Goal: Communication & Community: Answer question/provide support

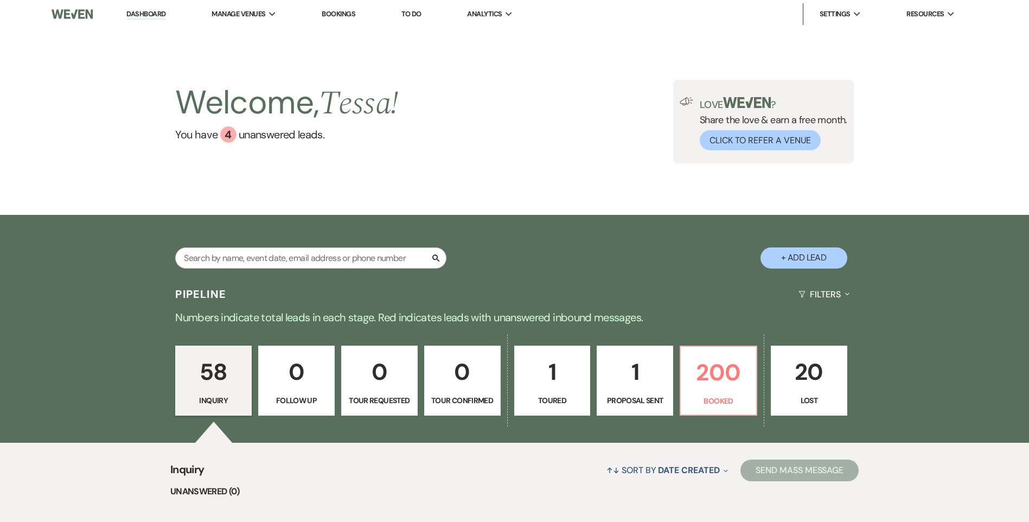
click at [266, 270] on div "Search" at bounding box center [310, 262] width 271 height 30
click at [271, 265] on input "text" at bounding box center [310, 257] width 271 height 21
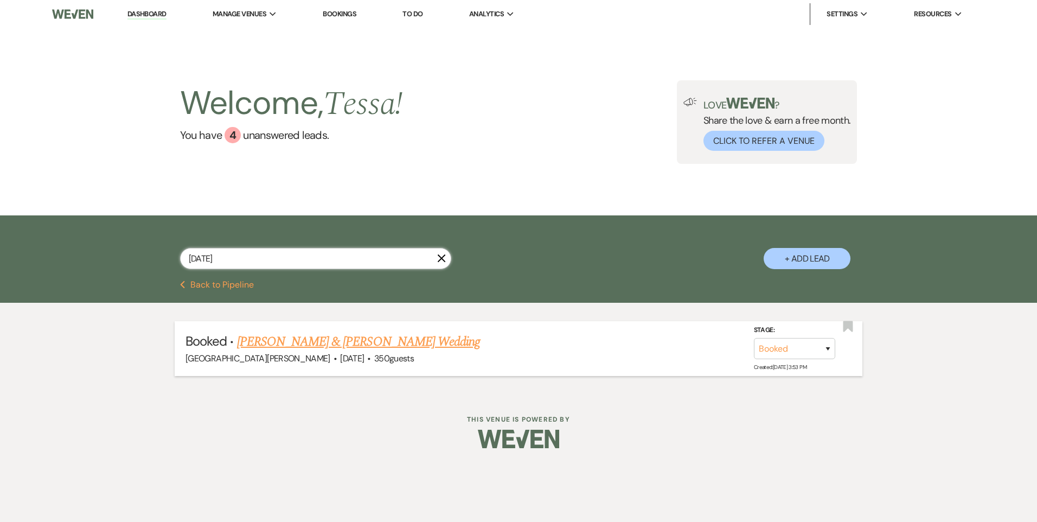
type input "[DATE]"
click at [349, 333] on link "[PERSON_NAME] & [PERSON_NAME] Wedding" at bounding box center [358, 342] width 243 height 20
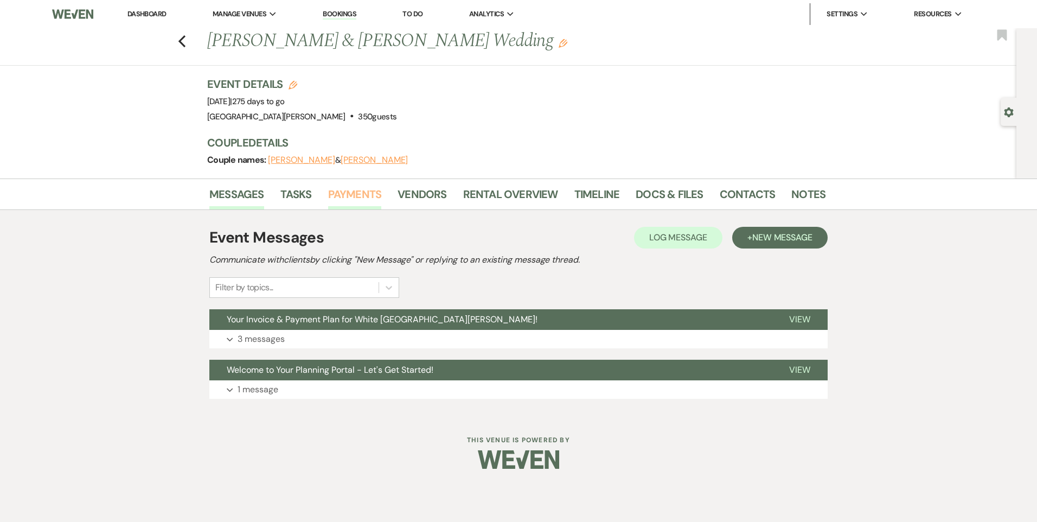
click at [345, 196] on link "Payments" at bounding box center [355, 197] width 54 height 24
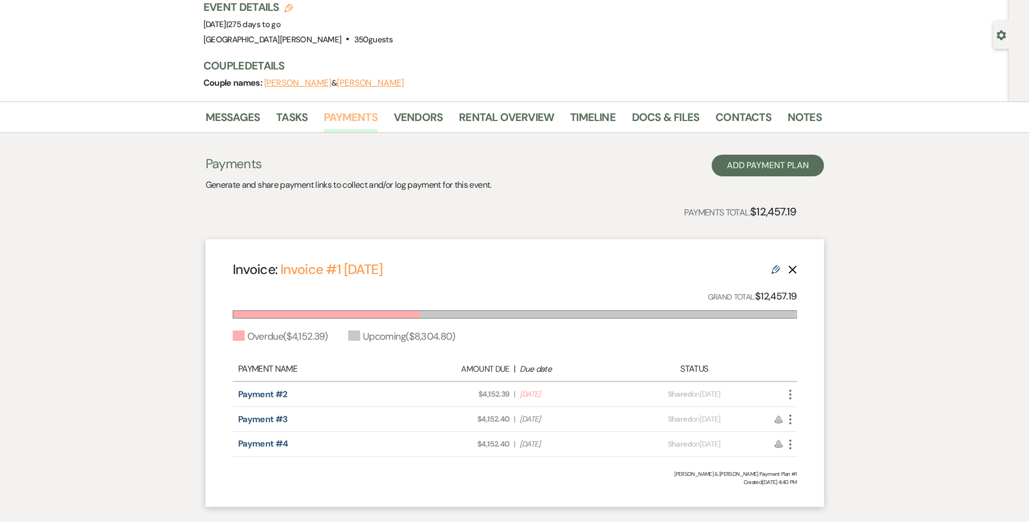
scroll to position [143, 0]
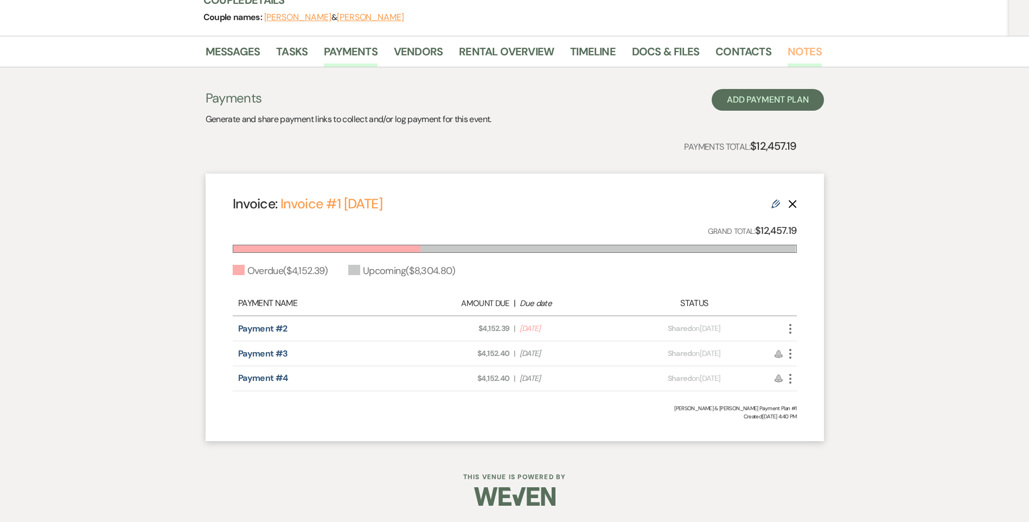
click at [787, 53] on link "Notes" at bounding box center [804, 55] width 34 height 24
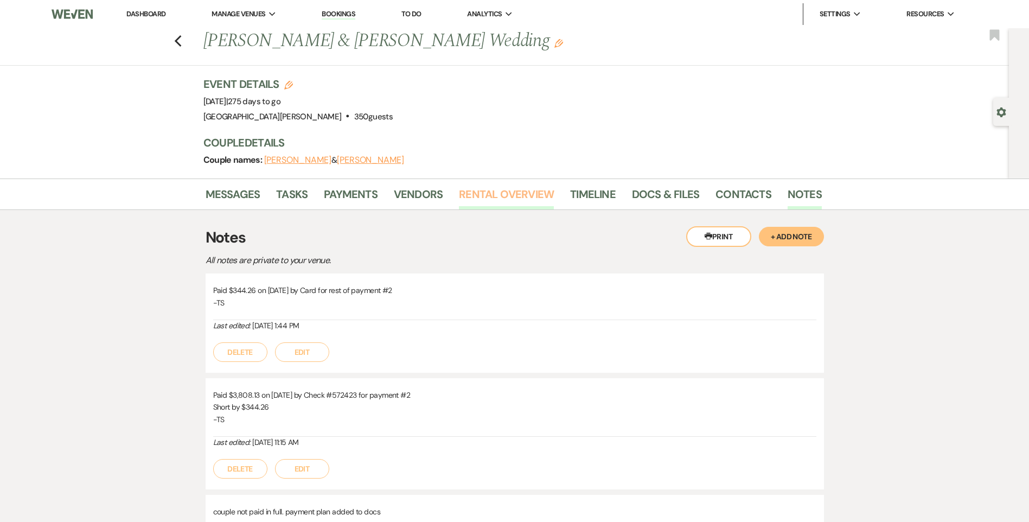
click at [476, 199] on link "Rental Overview" at bounding box center [506, 197] width 95 height 24
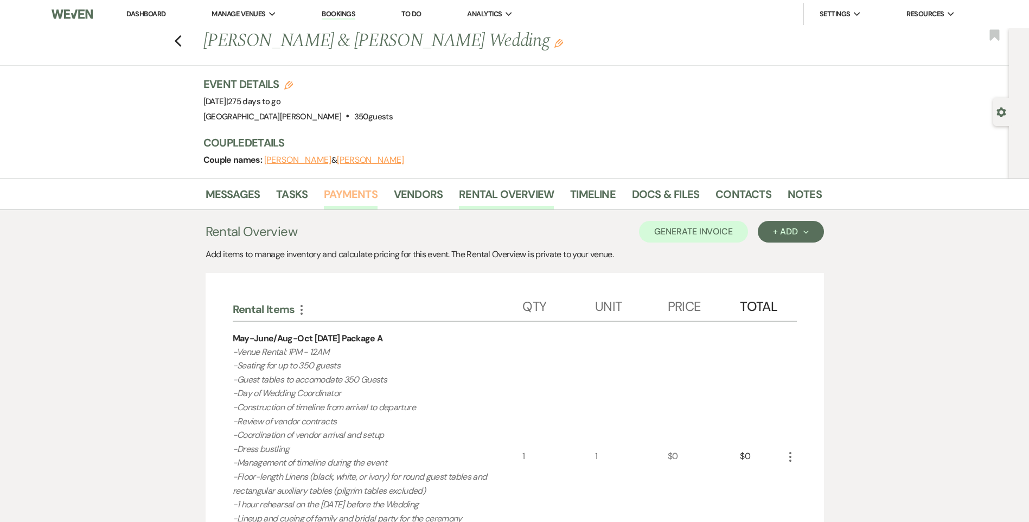
click at [332, 198] on link "Payments" at bounding box center [351, 197] width 54 height 24
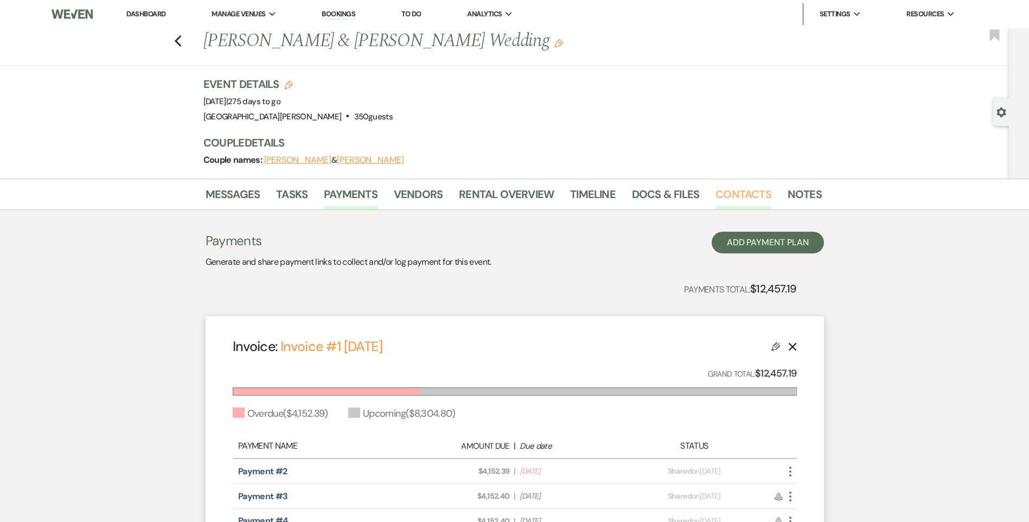
click at [757, 198] on link "Contacts" at bounding box center [743, 197] width 56 height 24
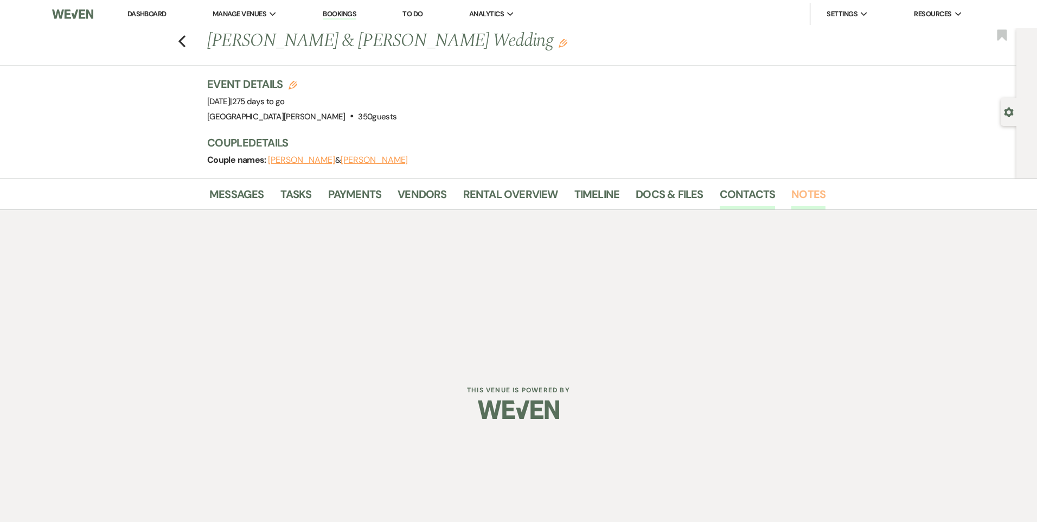
click at [811, 196] on link "Notes" at bounding box center [808, 197] width 34 height 24
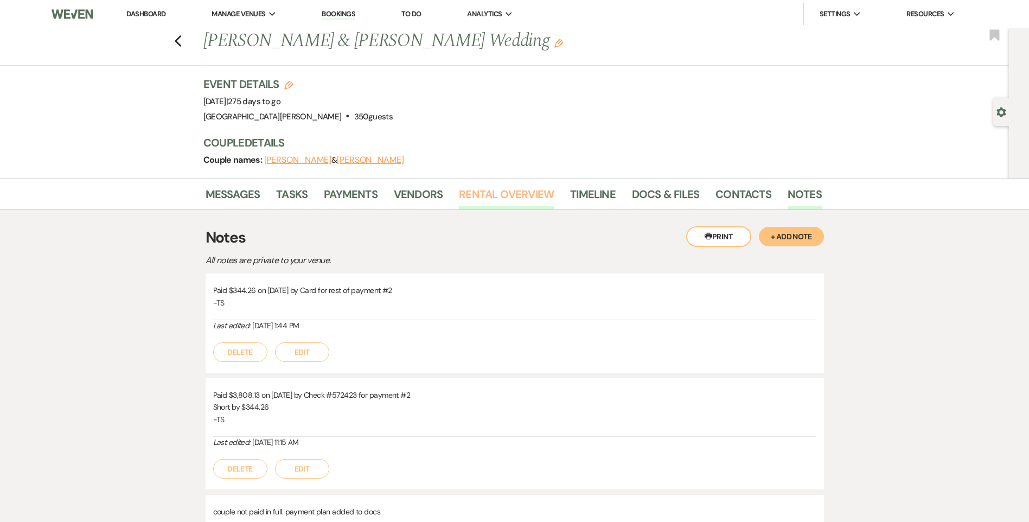
click at [485, 203] on link "Rental Overview" at bounding box center [506, 197] width 95 height 24
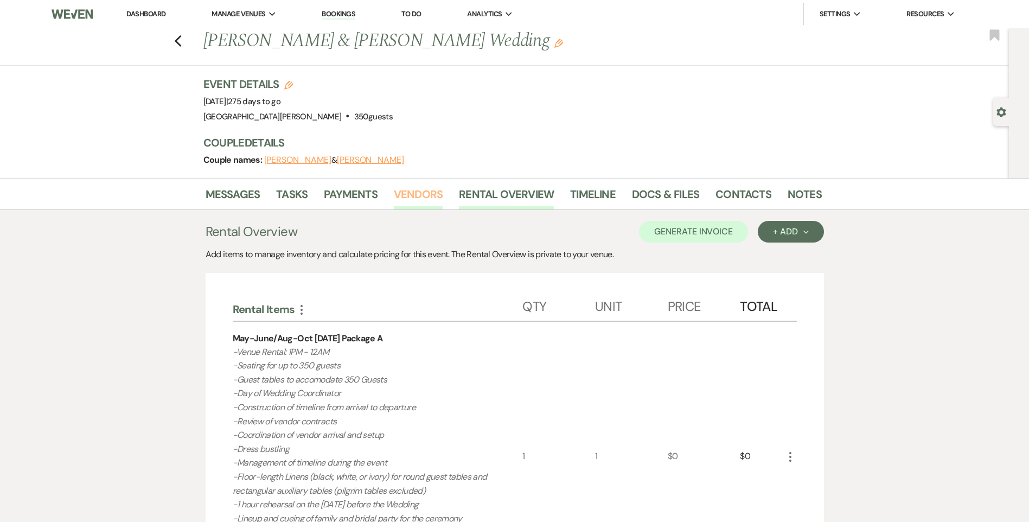
click at [402, 202] on link "Vendors" at bounding box center [418, 197] width 49 height 24
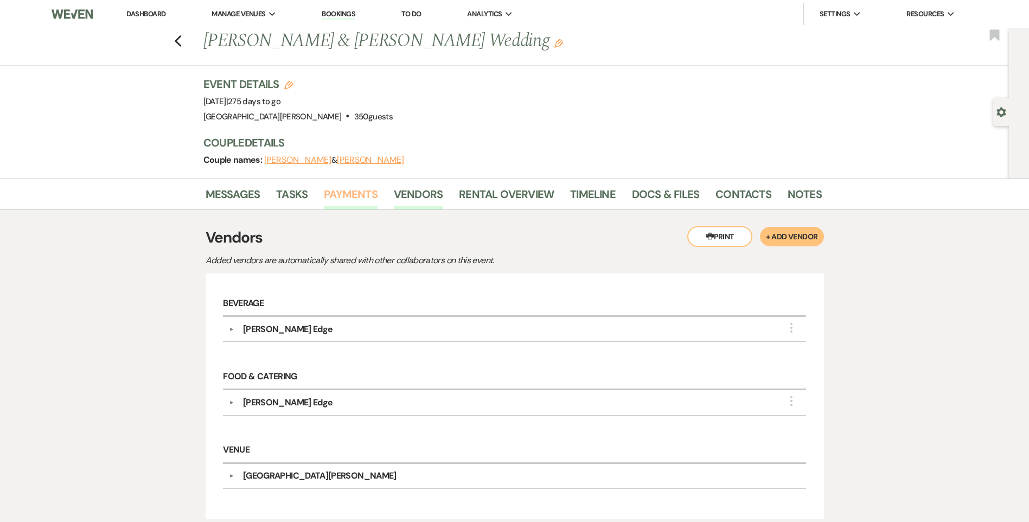
click at [349, 198] on link "Payments" at bounding box center [351, 197] width 54 height 24
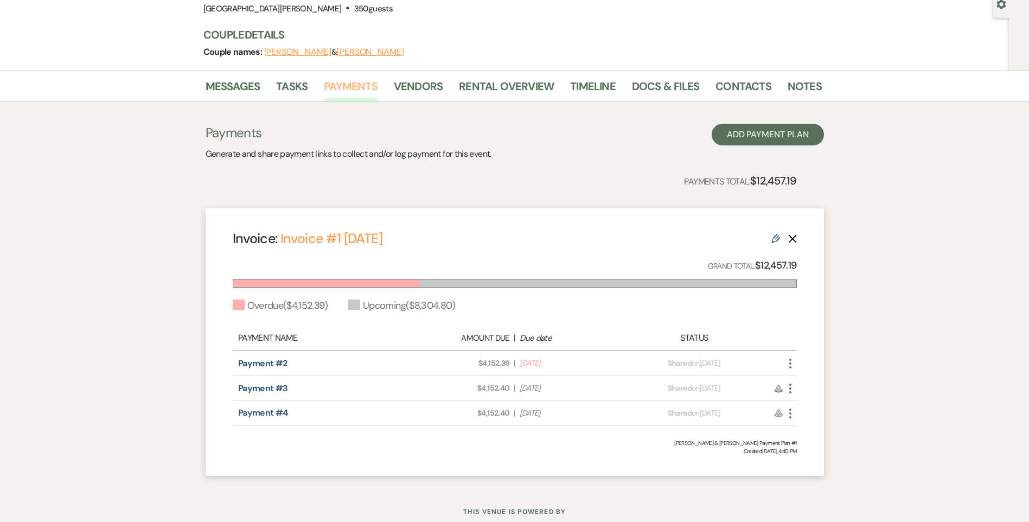
scroll to position [108, 0]
click at [754, 90] on link "Contacts" at bounding box center [743, 89] width 56 height 24
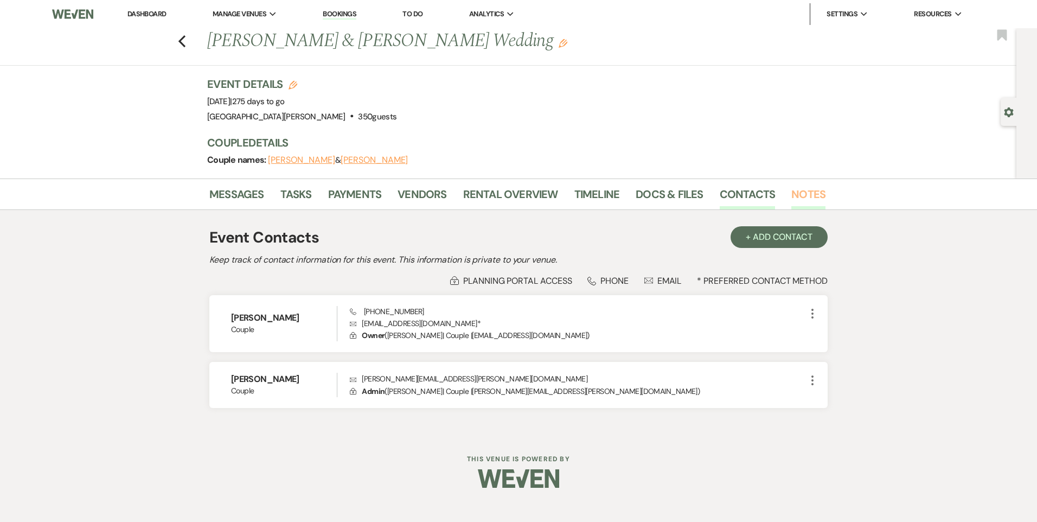
click at [791, 188] on link "Notes" at bounding box center [808, 197] width 34 height 24
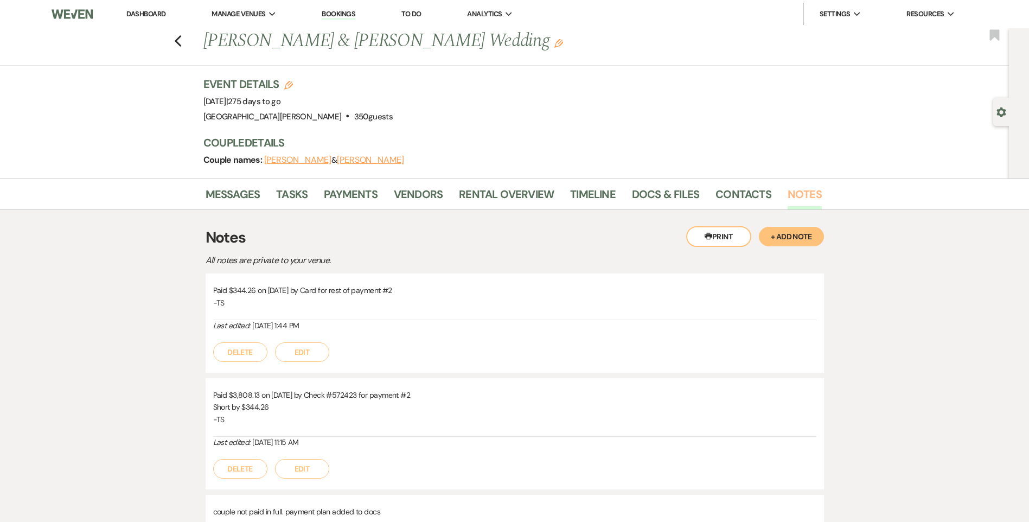
click at [787, 185] on link "Notes" at bounding box center [804, 197] width 34 height 24
click at [372, 192] on link "Payments" at bounding box center [351, 197] width 54 height 24
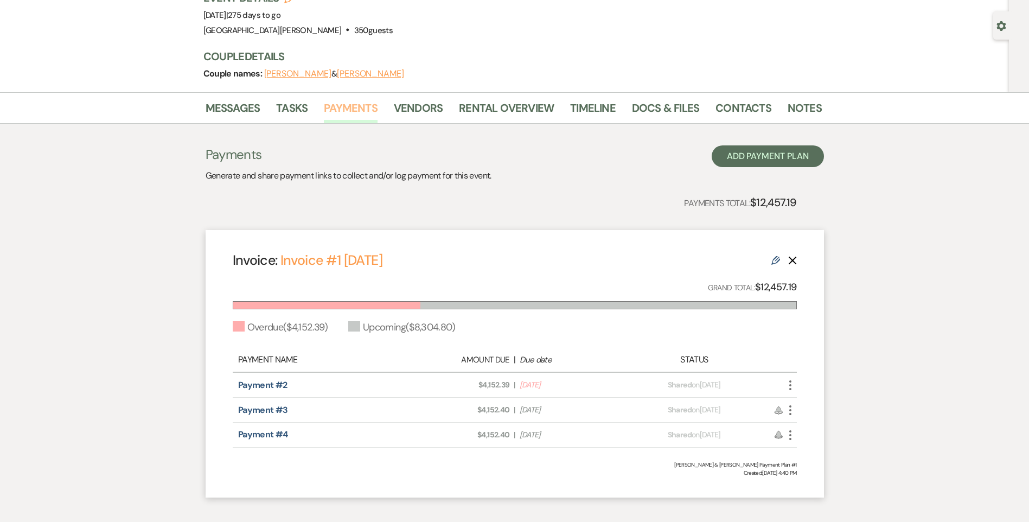
scroll to position [143, 0]
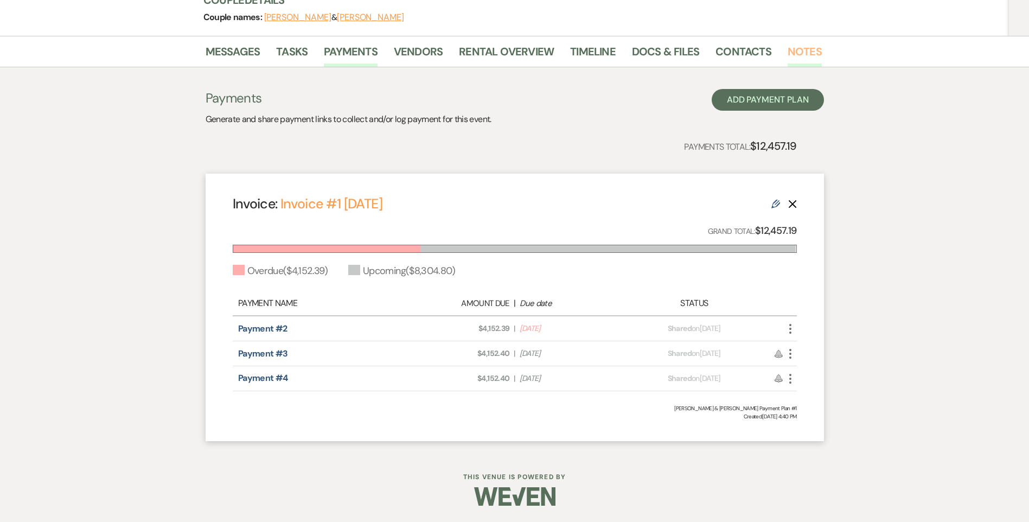
click at [814, 55] on link "Notes" at bounding box center [804, 55] width 34 height 24
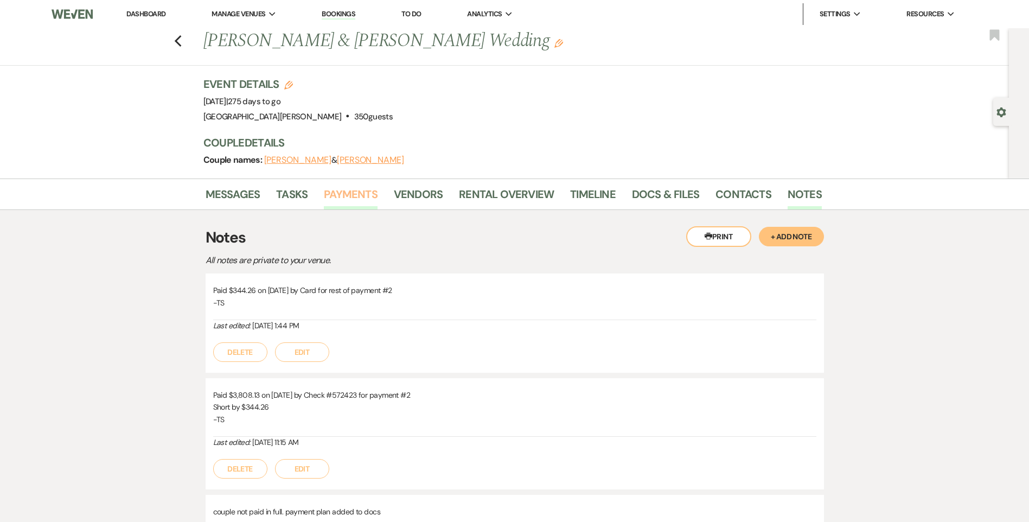
click at [367, 201] on link "Payments" at bounding box center [351, 197] width 54 height 24
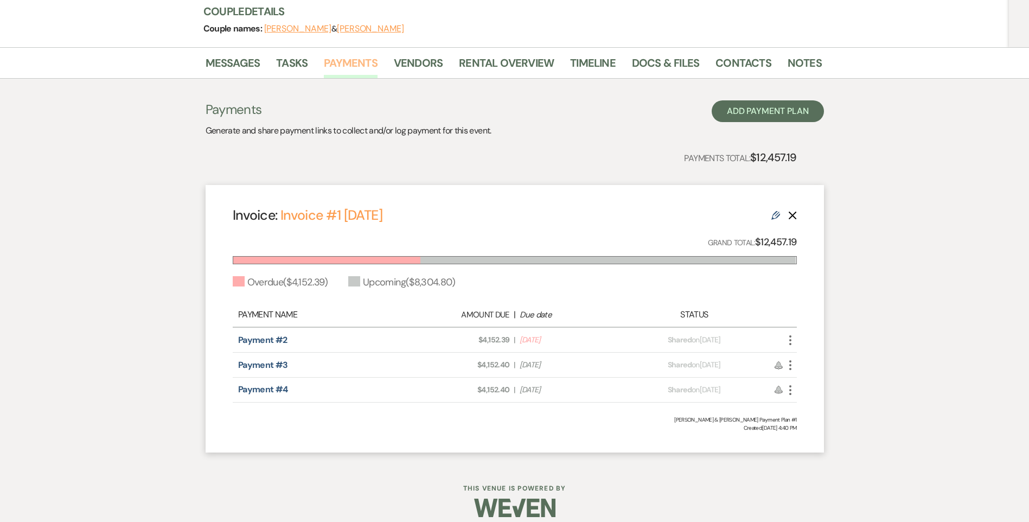
scroll to position [143, 0]
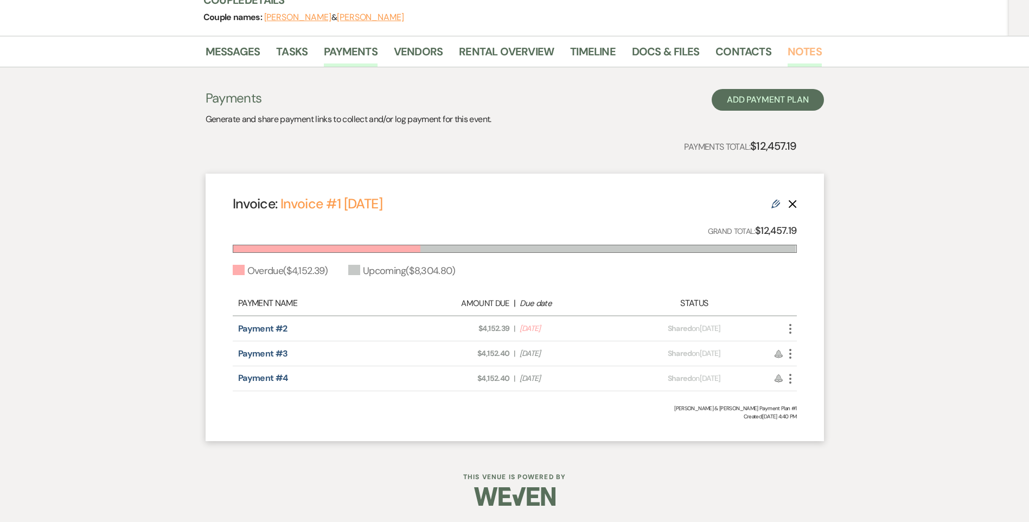
click at [811, 50] on link "Notes" at bounding box center [804, 55] width 34 height 24
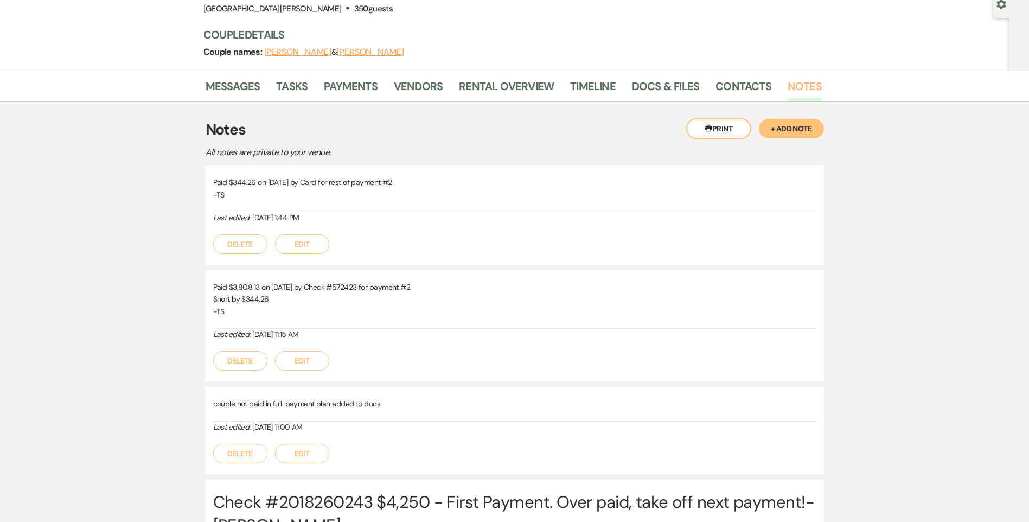
scroll to position [108, 0]
click at [361, 93] on link "Payments" at bounding box center [351, 89] width 54 height 24
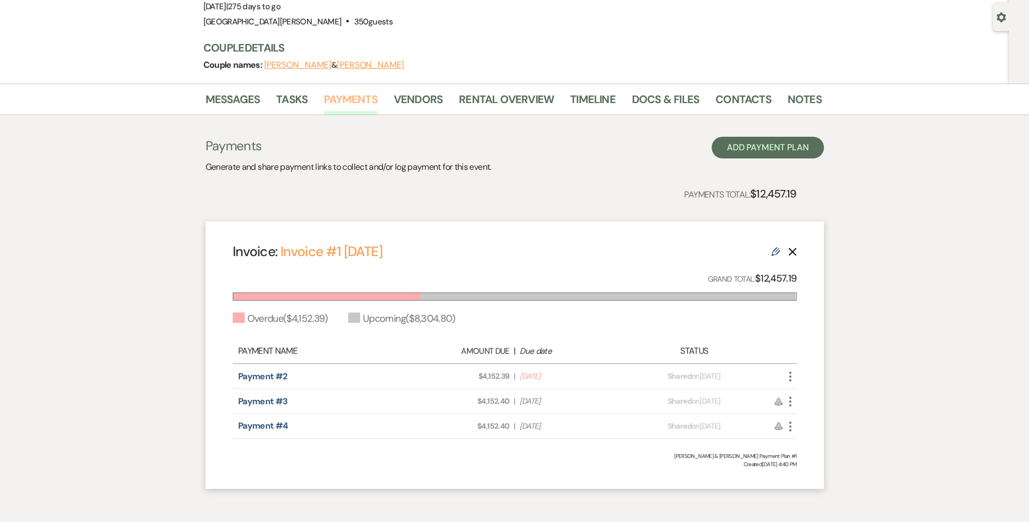
scroll to position [143, 0]
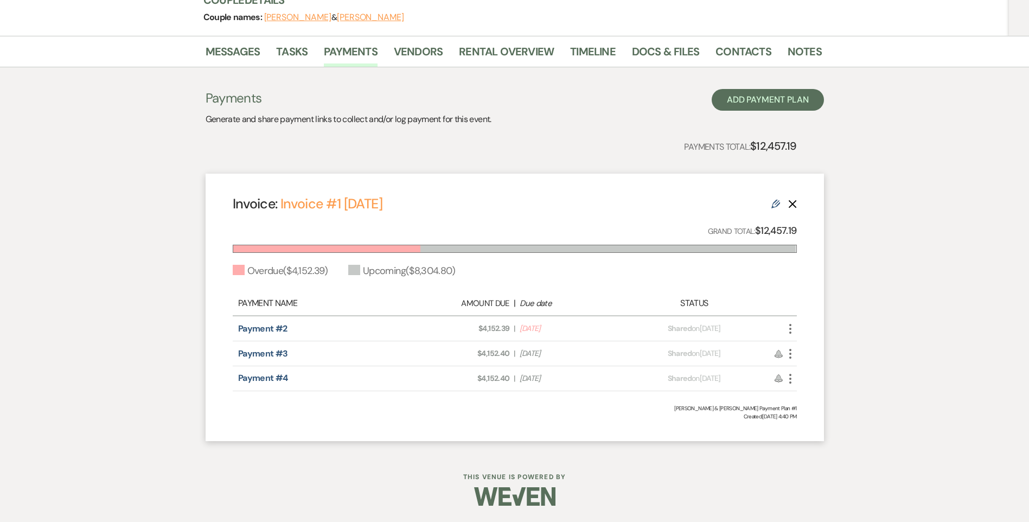
click at [793, 334] on icon "More" at bounding box center [790, 328] width 13 height 13
click at [860, 303] on div "Messages Tasks Payments Vendors Rental Overview Timeline Docs & Files Contacts …" at bounding box center [514, 244] width 1029 height 416
click at [794, 328] on icon "More" at bounding box center [790, 328] width 13 height 13
click at [860, 309] on div "Messages Tasks Payments Vendors Rental Overview Timeline Docs & Files Contacts …" at bounding box center [514, 244] width 1029 height 416
click at [784, 327] on icon "More" at bounding box center [790, 328] width 13 height 13
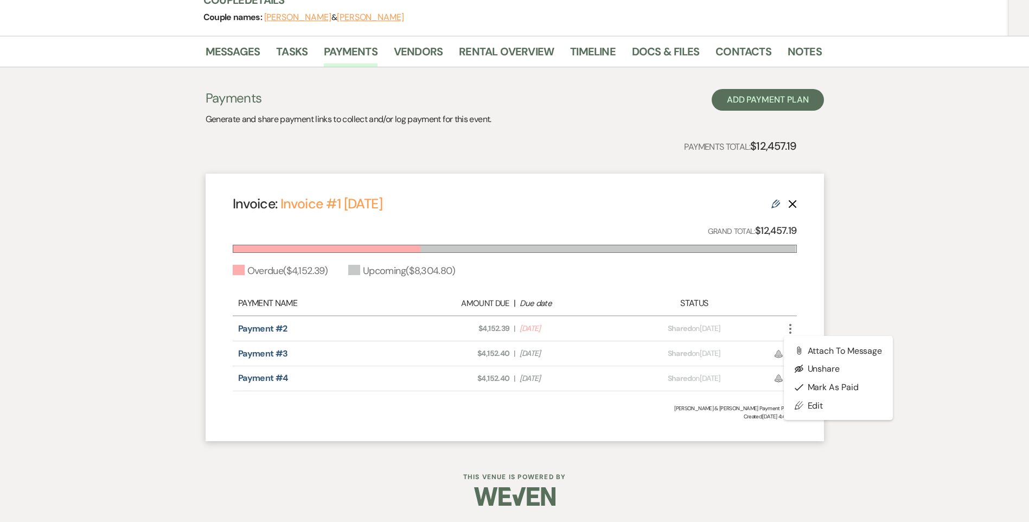
click at [856, 293] on div "Messages Tasks Payments Vendors Rental Overview Timeline Docs & Files Contacts …" at bounding box center [514, 244] width 1029 height 416
click at [755, 57] on link "Contacts" at bounding box center [743, 55] width 56 height 24
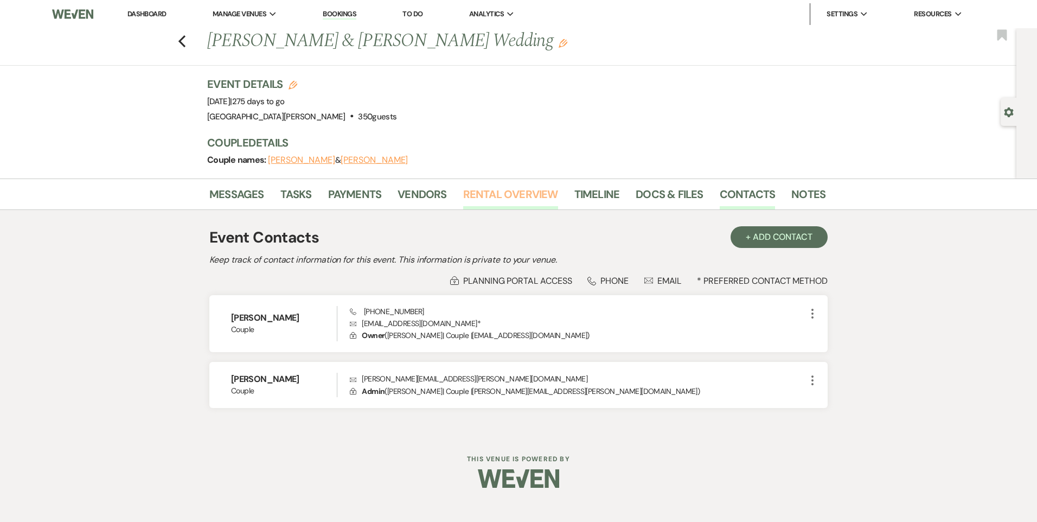
click at [493, 200] on link "Rental Overview" at bounding box center [510, 197] width 95 height 24
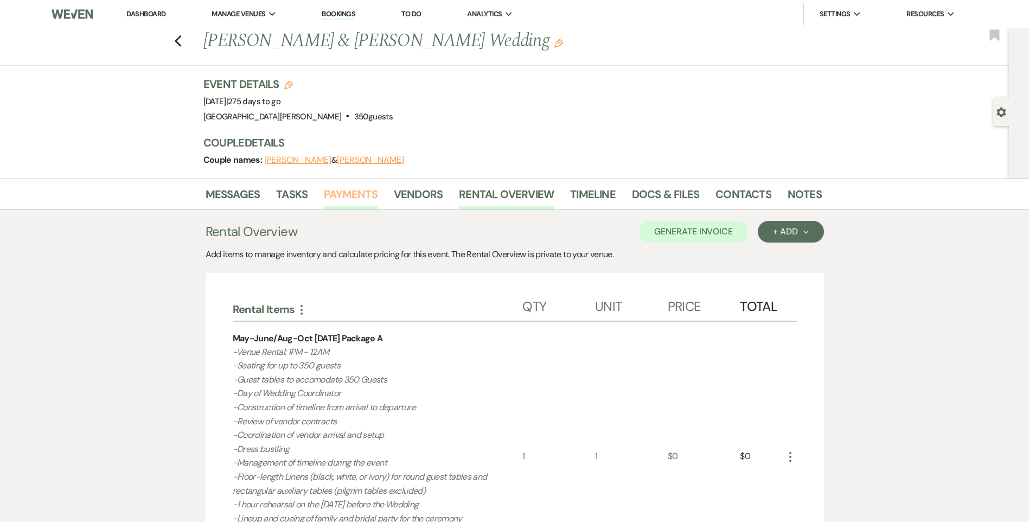
click at [361, 195] on link "Payments" at bounding box center [351, 197] width 54 height 24
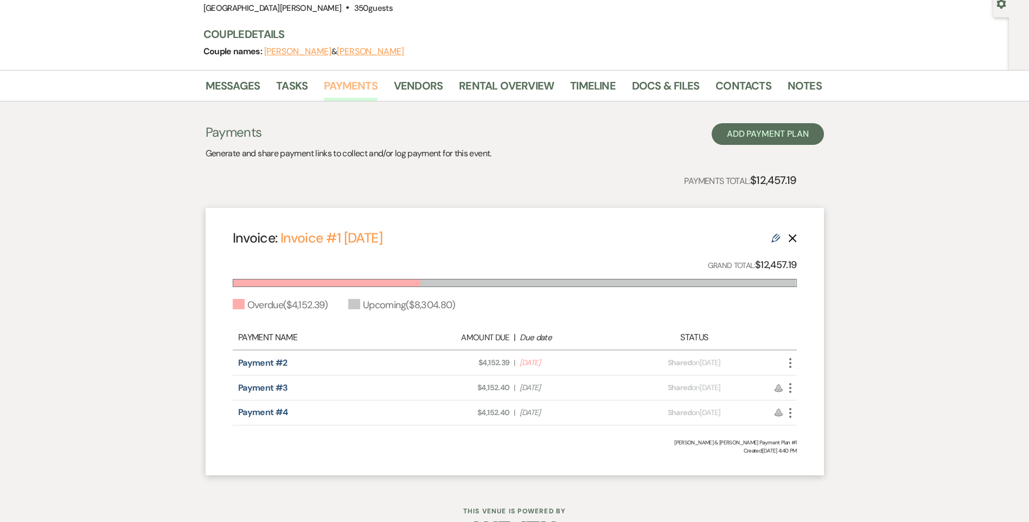
scroll to position [143, 0]
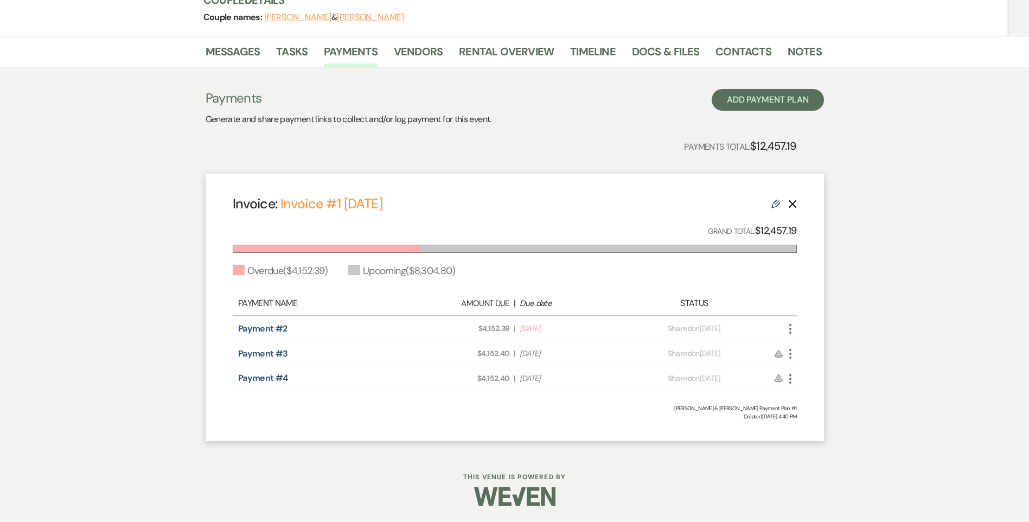
click at [794, 329] on icon "More" at bounding box center [790, 328] width 13 height 13
click at [866, 254] on div "Messages Tasks Payments Vendors Rental Overview Timeline Docs & Files Contacts …" at bounding box center [514, 244] width 1029 height 416
click at [240, 46] on link "Messages" at bounding box center [233, 55] width 55 height 24
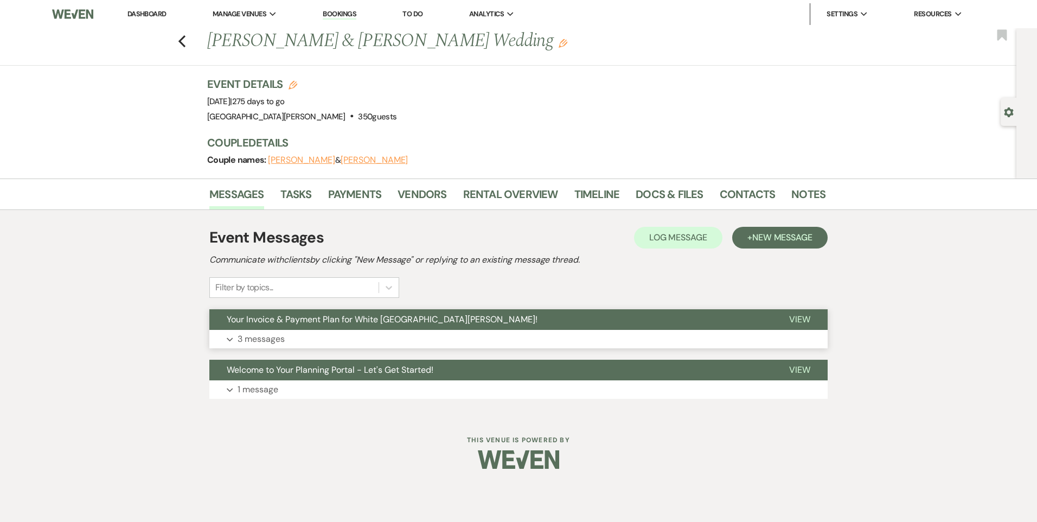
click at [333, 345] on button "Expand 3 messages" at bounding box center [518, 339] width 618 height 18
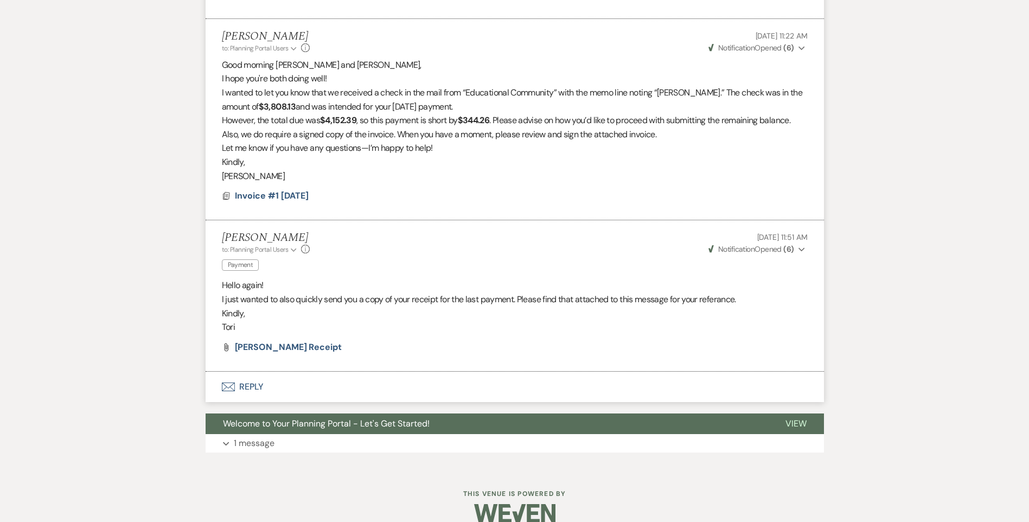
scroll to position [589, 0]
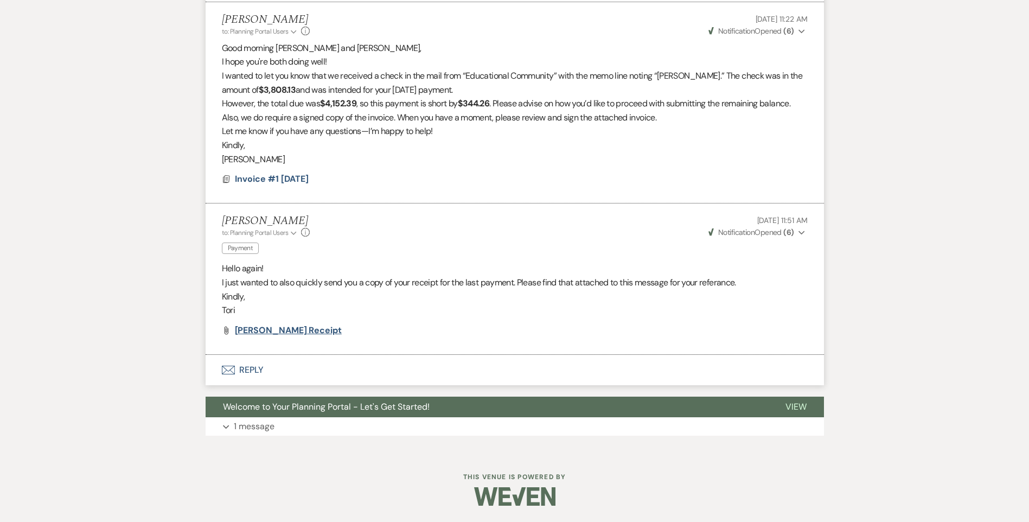
click at [253, 328] on span "[PERSON_NAME] receipt" at bounding box center [288, 329] width 107 height 11
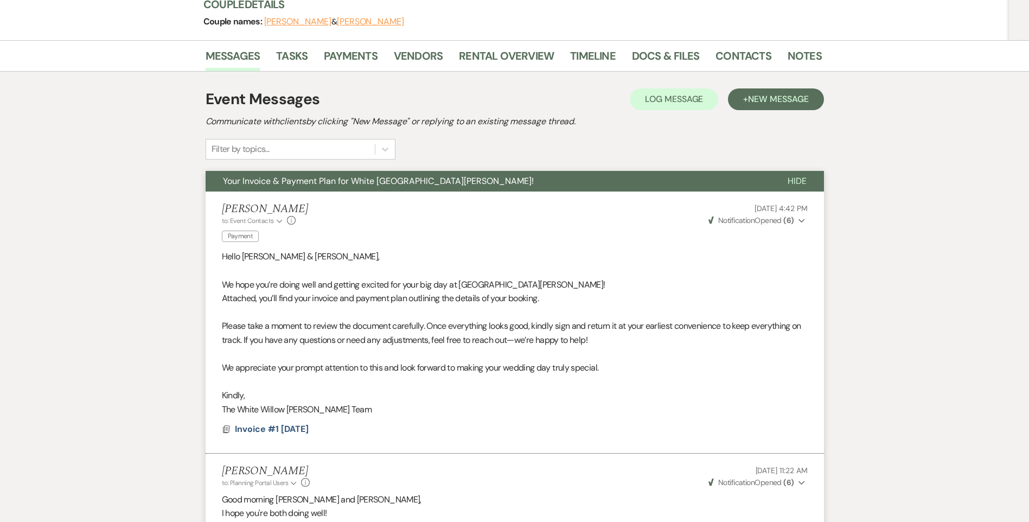
scroll to position [0, 0]
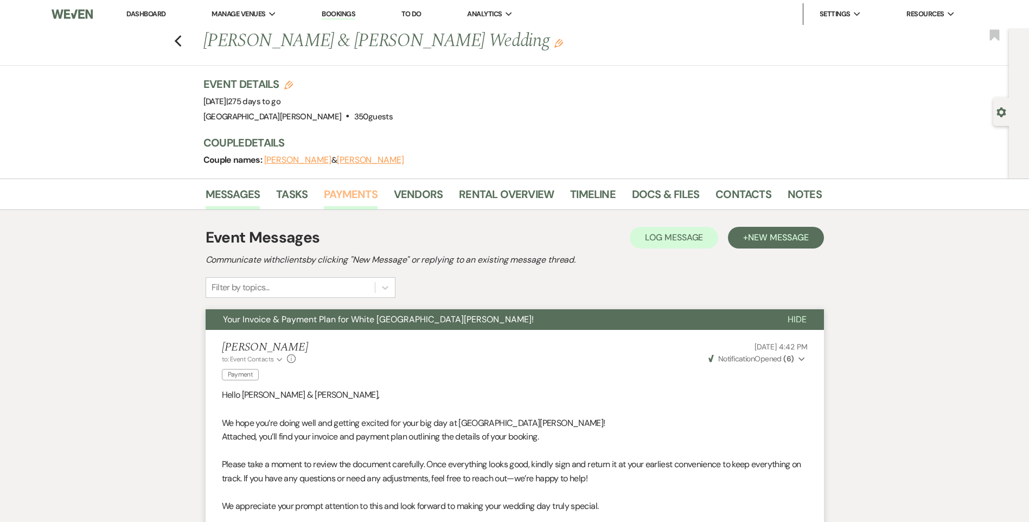
click at [361, 194] on link "Payments" at bounding box center [351, 197] width 54 height 24
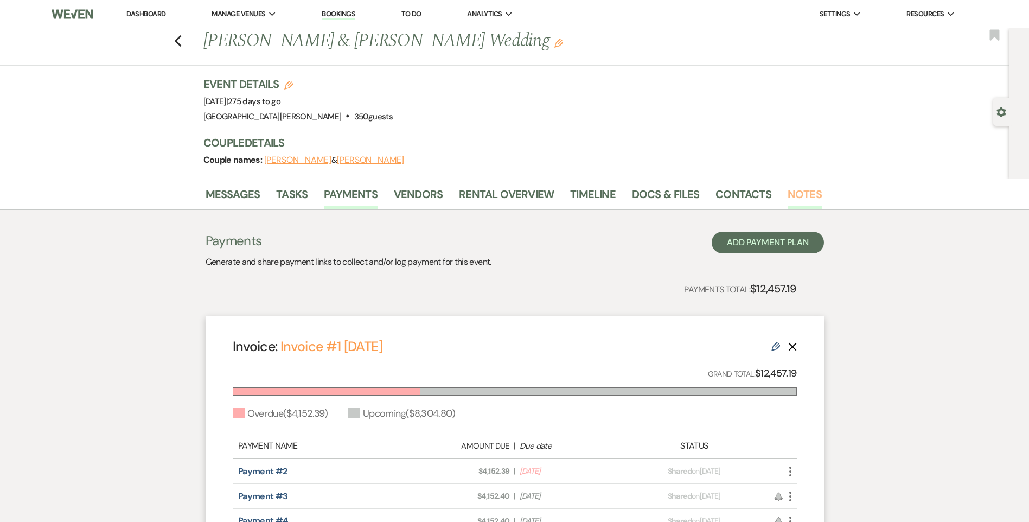
click at [787, 201] on link "Notes" at bounding box center [804, 197] width 34 height 24
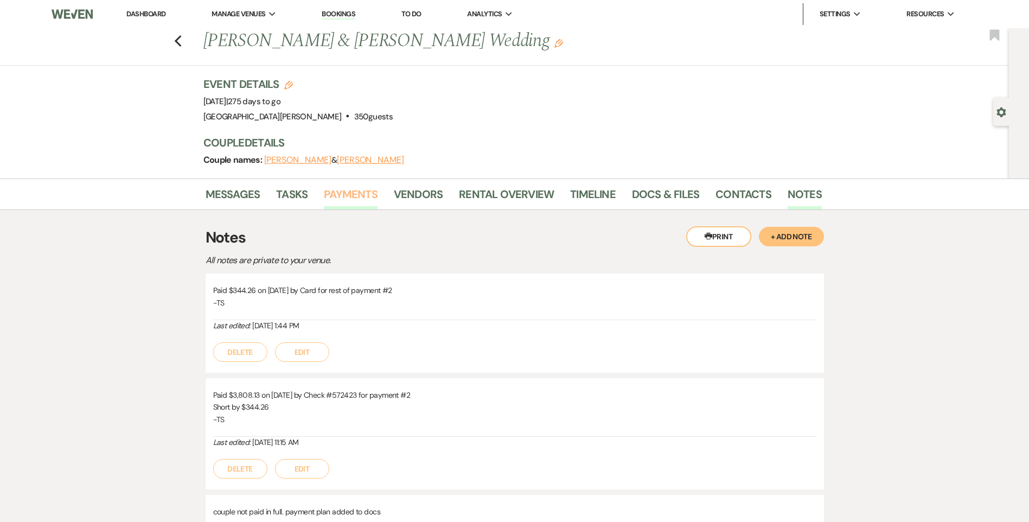
click at [351, 195] on link "Payments" at bounding box center [351, 197] width 54 height 24
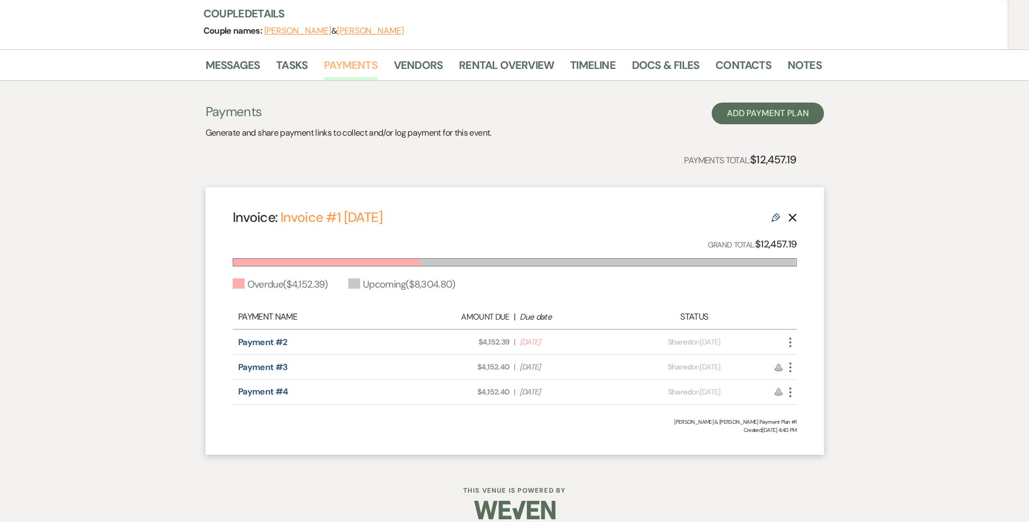
scroll to position [143, 0]
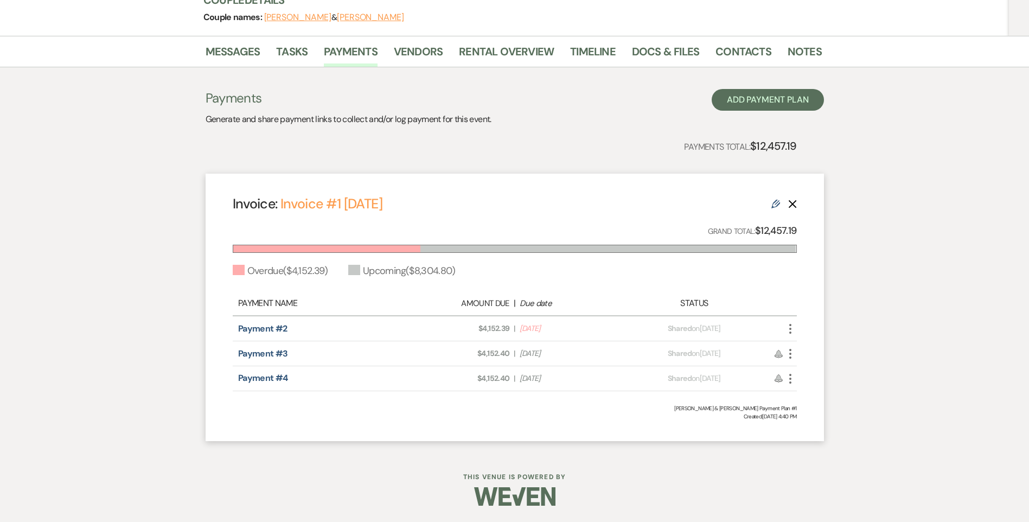
click at [792, 329] on icon "More" at bounding box center [790, 328] width 13 height 13
click at [827, 245] on div "Messages Tasks Payments Vendors Rental Overview Timeline Docs & Files Contacts …" at bounding box center [514, 244] width 1029 height 416
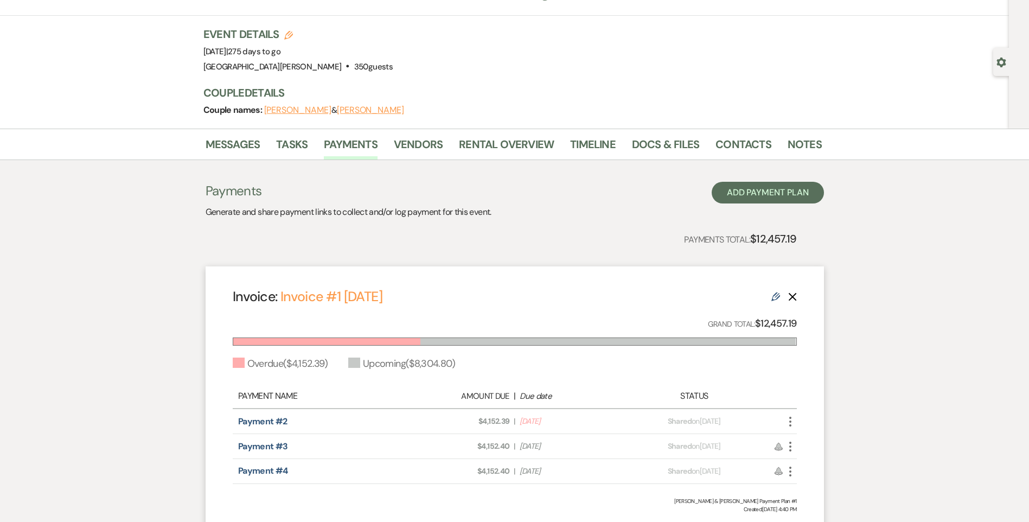
scroll to position [0, 0]
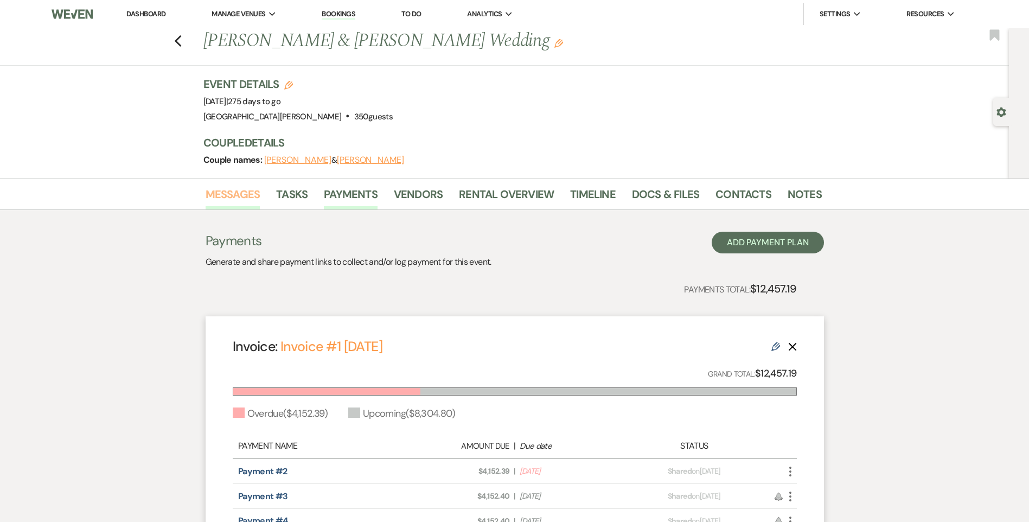
click at [253, 198] on link "Messages" at bounding box center [233, 197] width 55 height 24
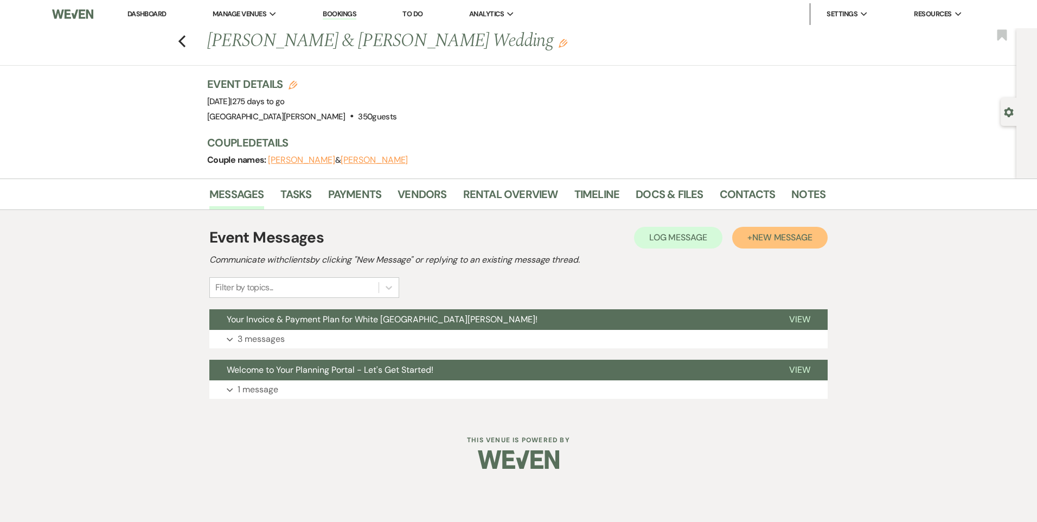
click at [795, 236] on span "New Message" at bounding box center [782, 237] width 60 height 11
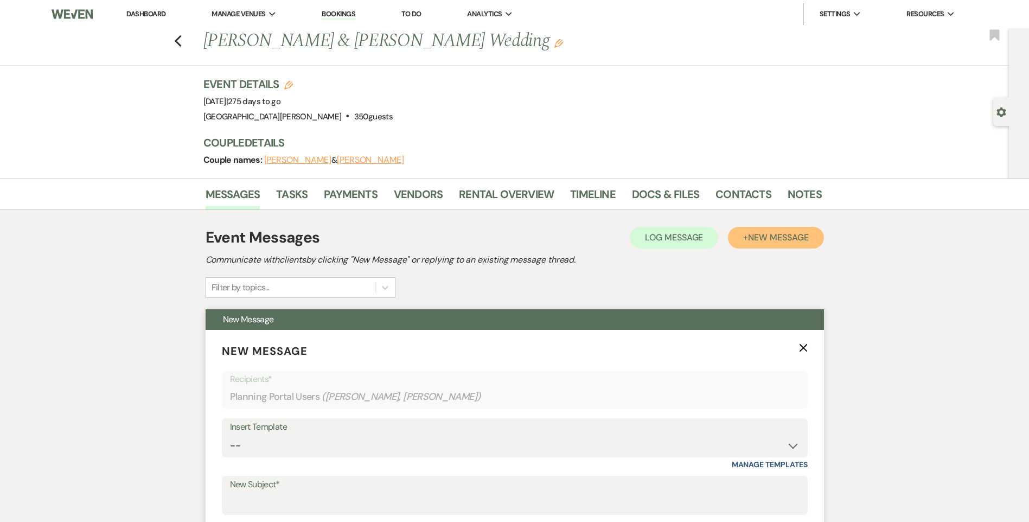
scroll to position [163, 0]
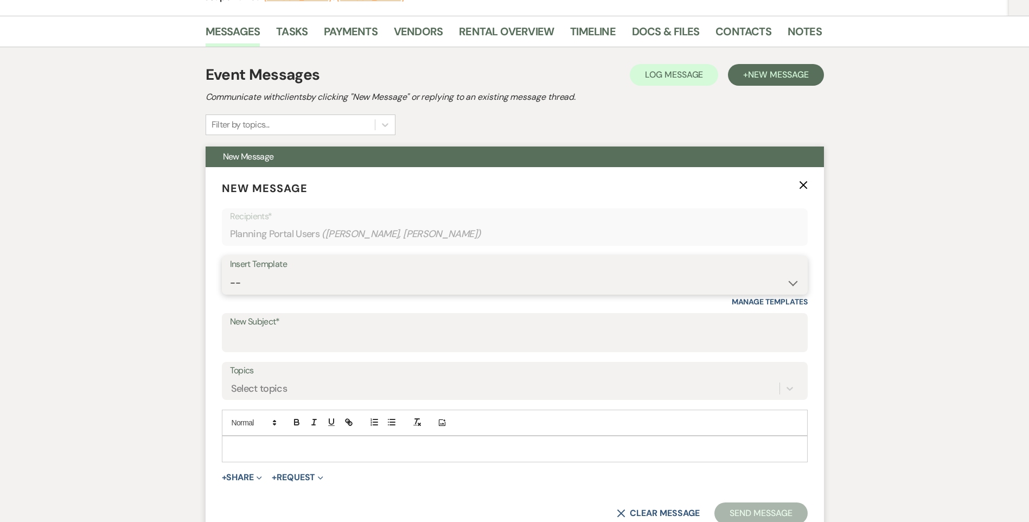
click at [290, 286] on select "-- Follow Up WWM Initial Inquiry Response Planning Portal Introduction (Booked …" at bounding box center [514, 282] width 569 height 21
click at [844, 264] on div "Messages Tasks Payments Vendors Rental Overview Timeline Docs & Files Contacts …" at bounding box center [514, 336] width 1029 height 640
click at [293, 356] on form "New Message X Recipients* Planning Portal Users ( [PERSON_NAME], [PERSON_NAME] …" at bounding box center [515, 352] width 618 height 370
click at [294, 347] on input "New Subject*" at bounding box center [514, 340] width 569 height 21
type input "M"
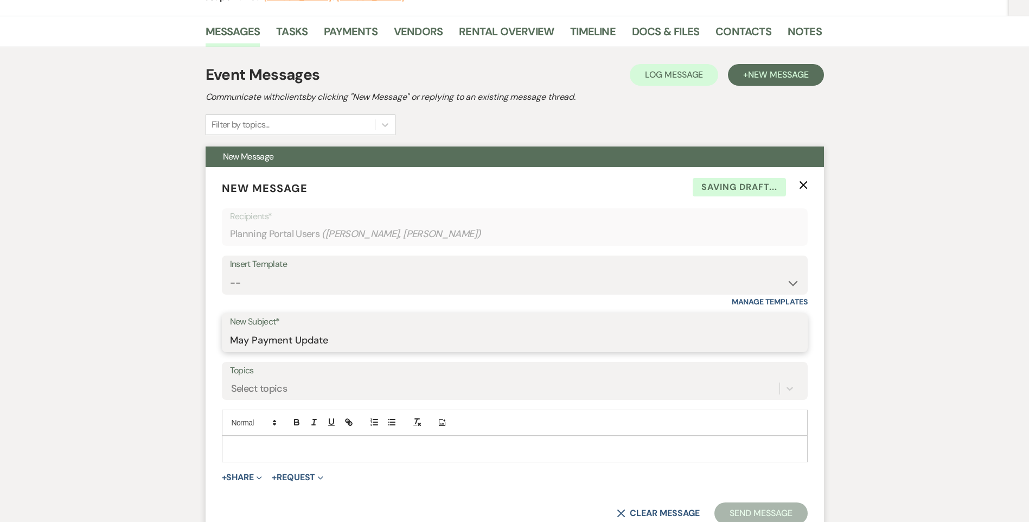
type input "May Payment Update"
click at [322, 452] on p at bounding box center [514, 448] width 568 height 12
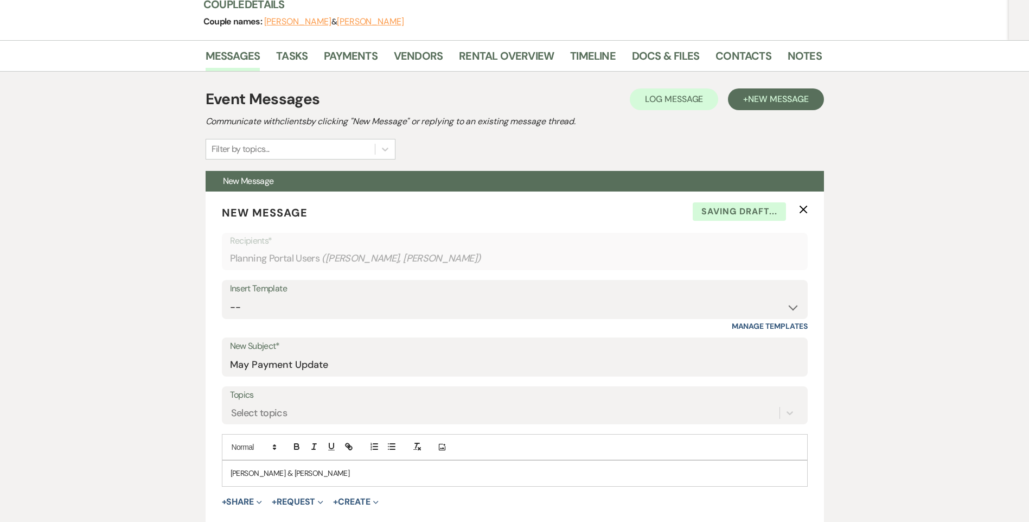
scroll to position [325, 0]
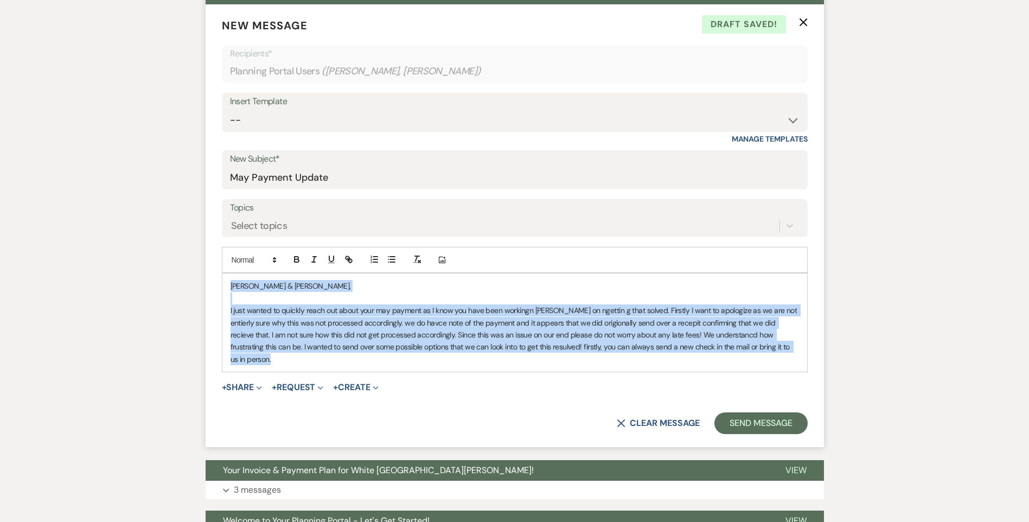
drag, startPoint x: 788, startPoint y: 349, endPoint x: 216, endPoint y: 279, distance: 576.4
click at [216, 279] on form "New Message X Draft saved! Recipients* Planning Portal Users ( [PERSON_NAME], […" at bounding box center [515, 225] width 618 height 442
click at [791, 349] on p "I just wanted to quickly reach out about your may payment as I know you have be…" at bounding box center [514, 334] width 568 height 61
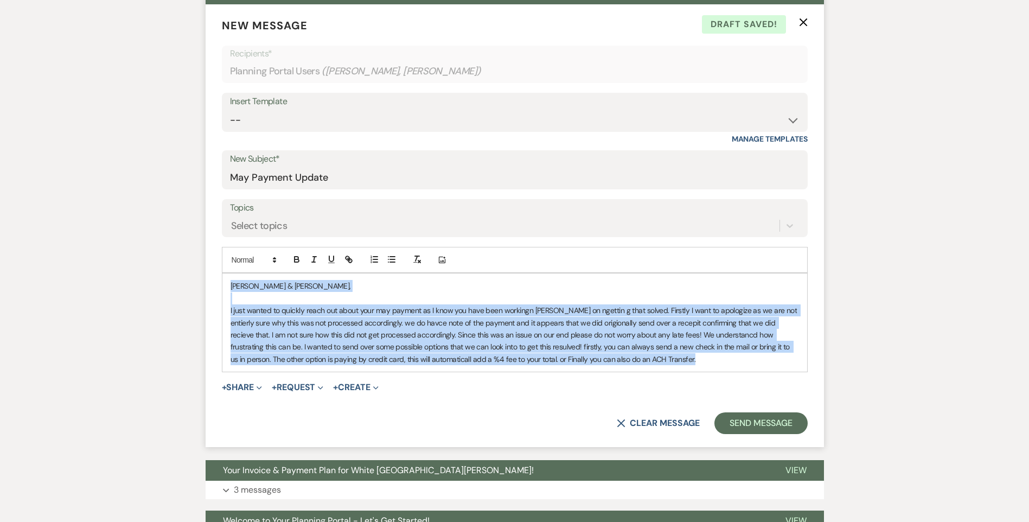
drag, startPoint x: 659, startPoint y: 361, endPoint x: 228, endPoint y: 286, distance: 437.6
click at [228, 286] on div "[PERSON_NAME] & [PERSON_NAME], I just wanted to quickly reach out about your ma…" at bounding box center [514, 322] width 585 height 98
copy div "[PERSON_NAME] & [PERSON_NAME], I just wanted to quickly reach out about your ma…"
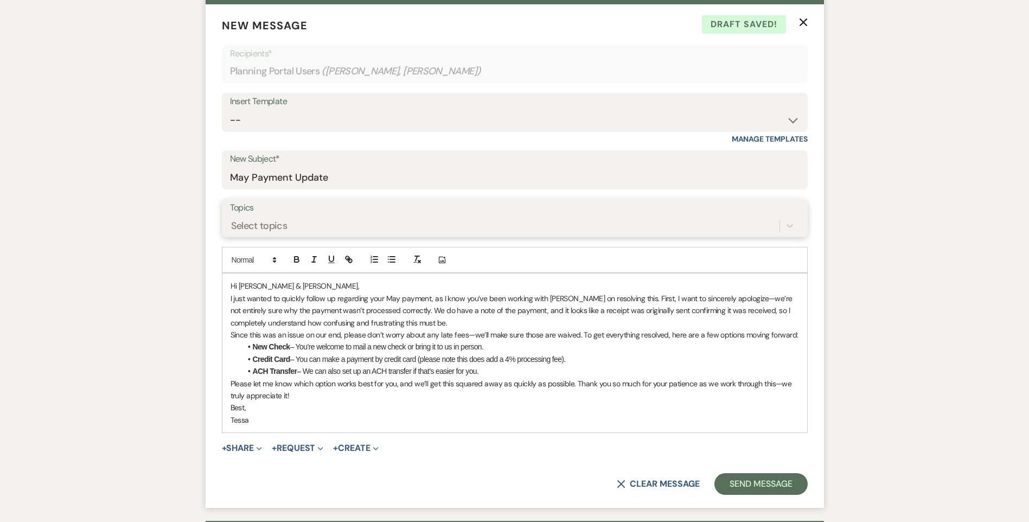
click at [281, 226] on div "Select topics" at bounding box center [259, 226] width 56 height 15
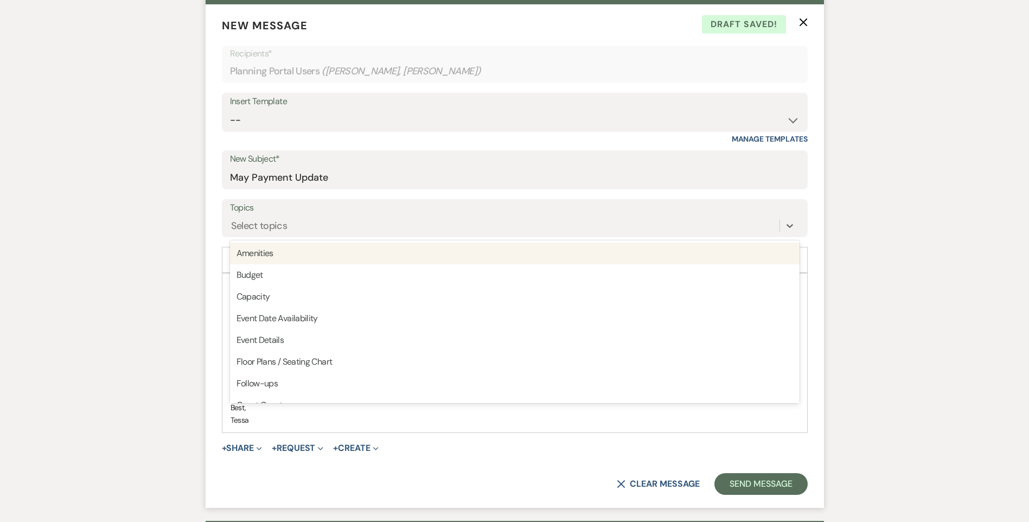
click at [290, 133] on div "Insert Template -- Follow Up WWM Initial Inquiry Response Planning Portal Intro…" at bounding box center [515, 118] width 586 height 51
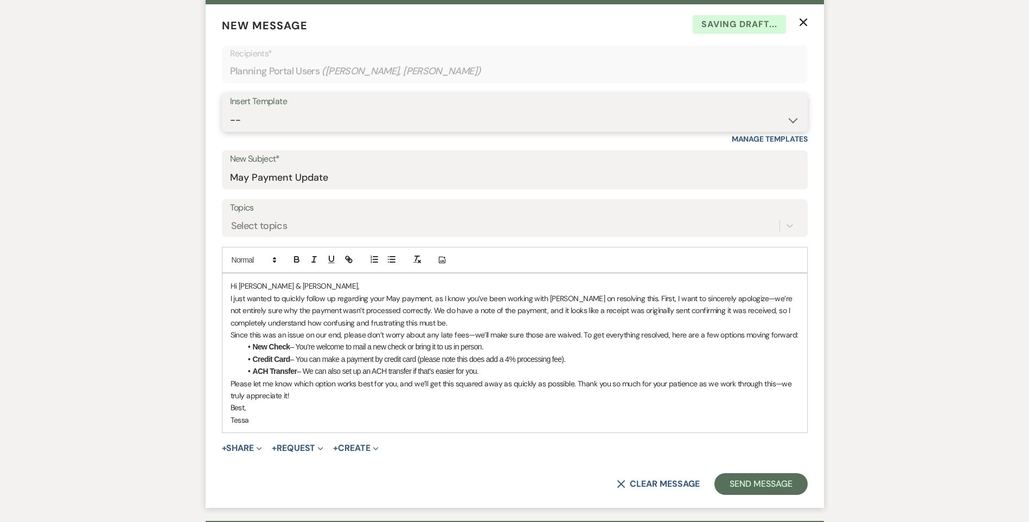
click at [291, 125] on select "-- Follow Up WWM Initial Inquiry Response Planning Portal Introduction (Booked …" at bounding box center [514, 120] width 569 height 21
select select "5027"
click at [230, 110] on select "-- Follow Up WWM Initial Inquiry Response Planning Portal Introduction (Booked …" at bounding box center [514, 120] width 569 height 21
type input "Your Invoice & Payment Plan for White [GEOGRAPHIC_DATA][PERSON_NAME]!"
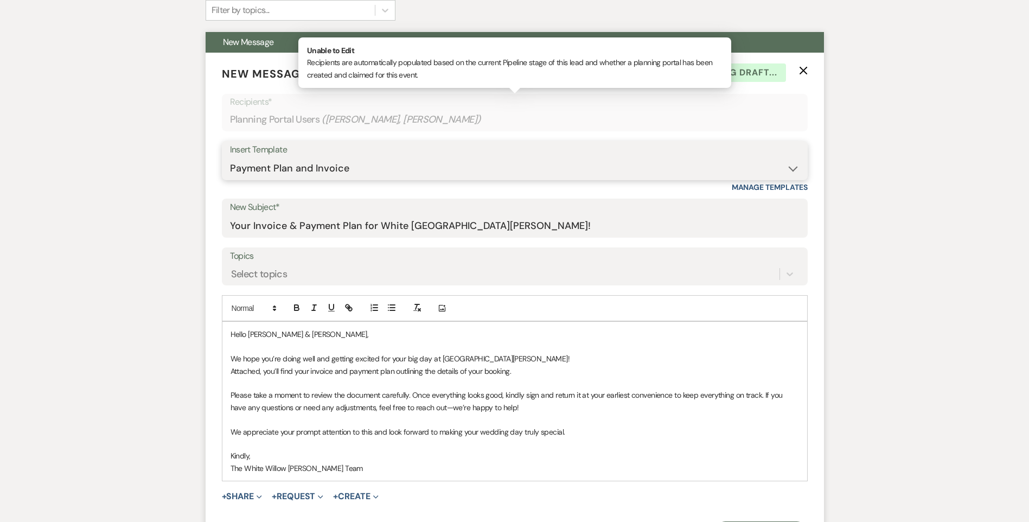
scroll to position [271, 0]
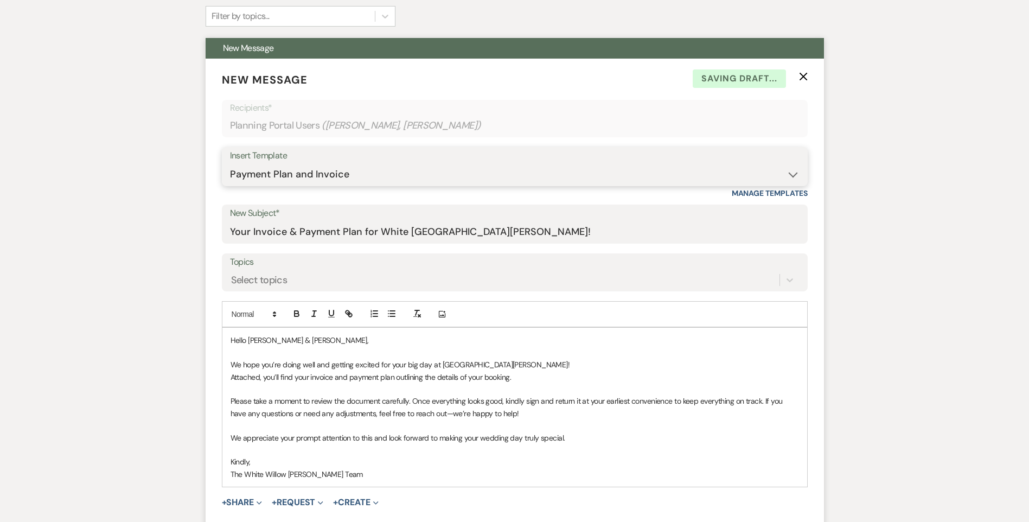
click at [312, 180] on select "-- Follow Up WWM Initial Inquiry Response Planning Portal Introduction (Booked …" at bounding box center [514, 174] width 569 height 21
select select "5800"
click at [230, 164] on select "-- Follow Up WWM Initial Inquiry Response Planning Portal Introduction (Booked …" at bounding box center [514, 174] width 569 height 21
type input "White Willow [PERSON_NAME]- Payment Receipt"
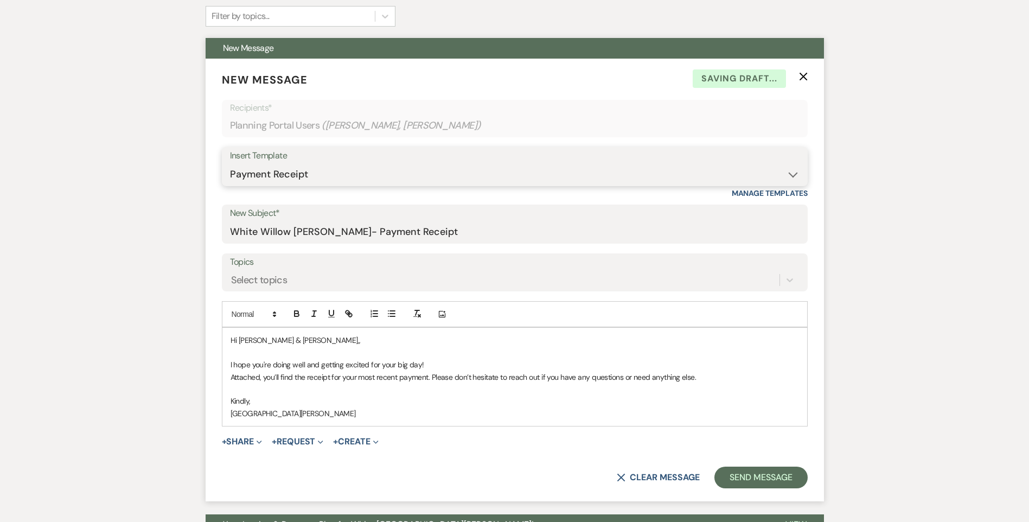
click at [330, 175] on select "-- Follow Up WWM Initial Inquiry Response Planning Portal Introduction (Booked …" at bounding box center [514, 174] width 569 height 21
select select "4633"
click at [230, 164] on select "-- Follow Up WWM Initial Inquiry Response Planning Portal Introduction (Booked …" at bounding box center [514, 174] width 569 height 21
type input "Welcome to Your Planning Portal - Let's Get Started!"
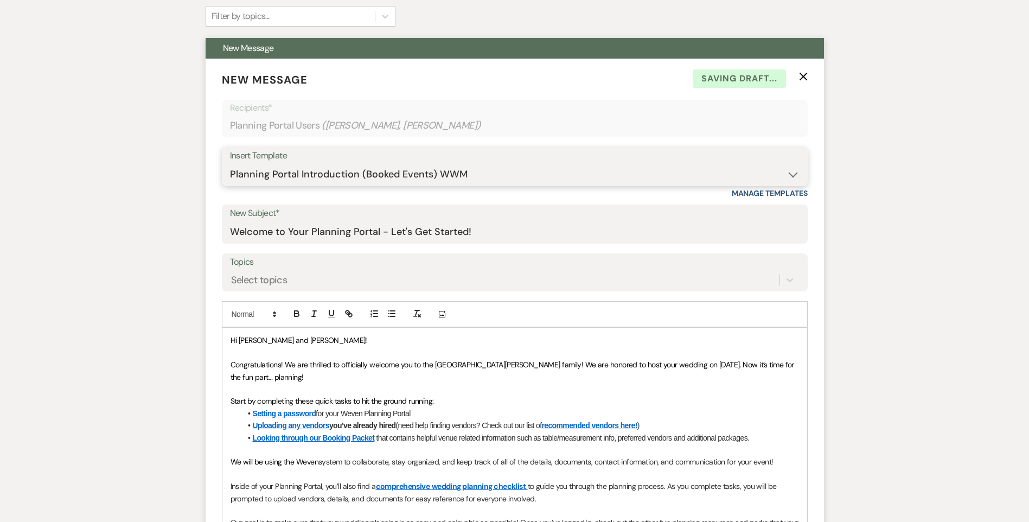
click at [326, 169] on select "-- Follow Up WWM Initial Inquiry Response Planning Portal Introduction (Booked …" at bounding box center [514, 174] width 569 height 21
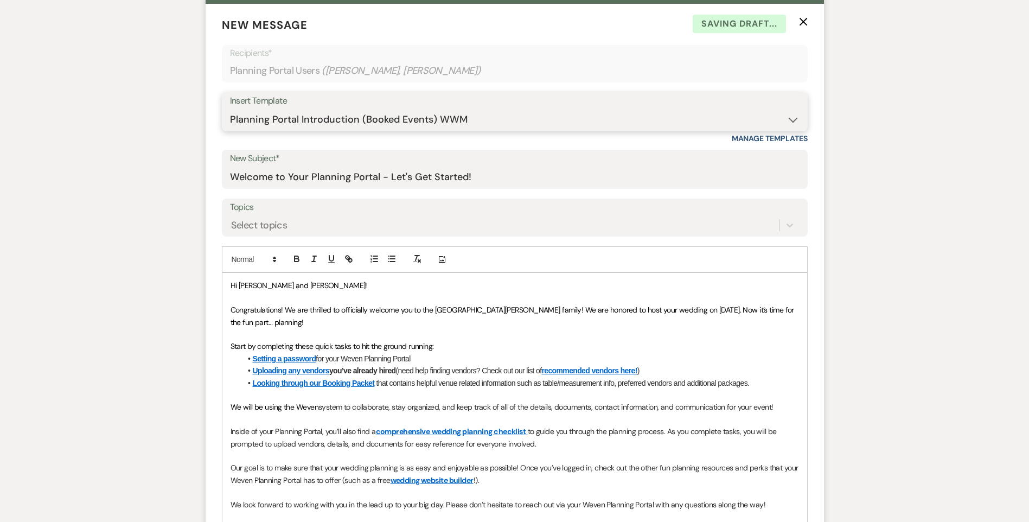
scroll to position [325, 0]
click at [337, 126] on select "-- Follow Up WWM Initial Inquiry Response Planning Portal Introduction (Booked …" at bounding box center [514, 120] width 569 height 21
select select "5042"
click at [230, 110] on select "-- Follow Up WWM Initial Inquiry Response Planning Portal Introduction (Booked …" at bounding box center [514, 120] width 569 height 21
type input "Planning & Collaboration Packet"
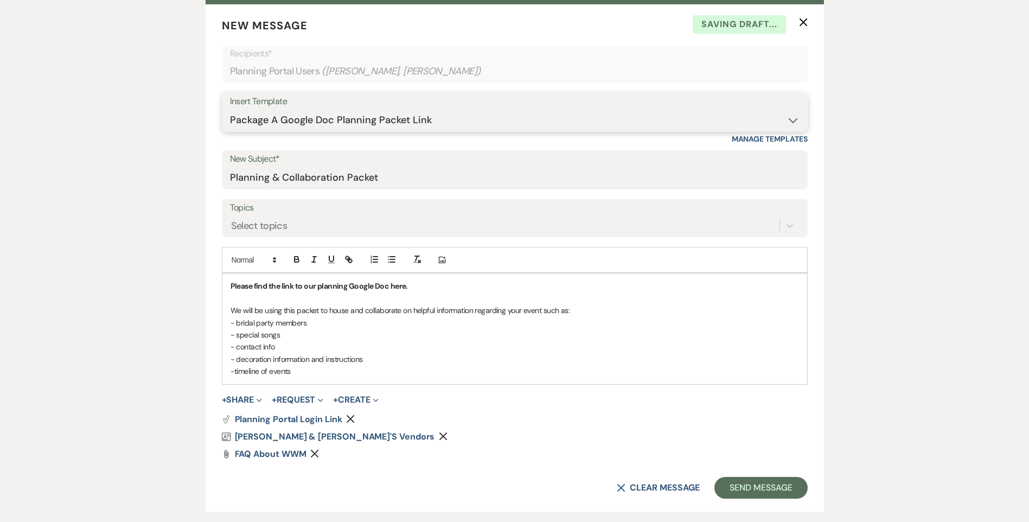
click at [331, 121] on select "-- Follow Up WWM Initial Inquiry Response Planning Portal Introduction (Booked …" at bounding box center [514, 120] width 569 height 21
select select "5041"
click at [230, 110] on select "-- Follow Up WWM Initial Inquiry Response Planning Portal Introduction (Booked …" at bounding box center [514, 120] width 569 height 21
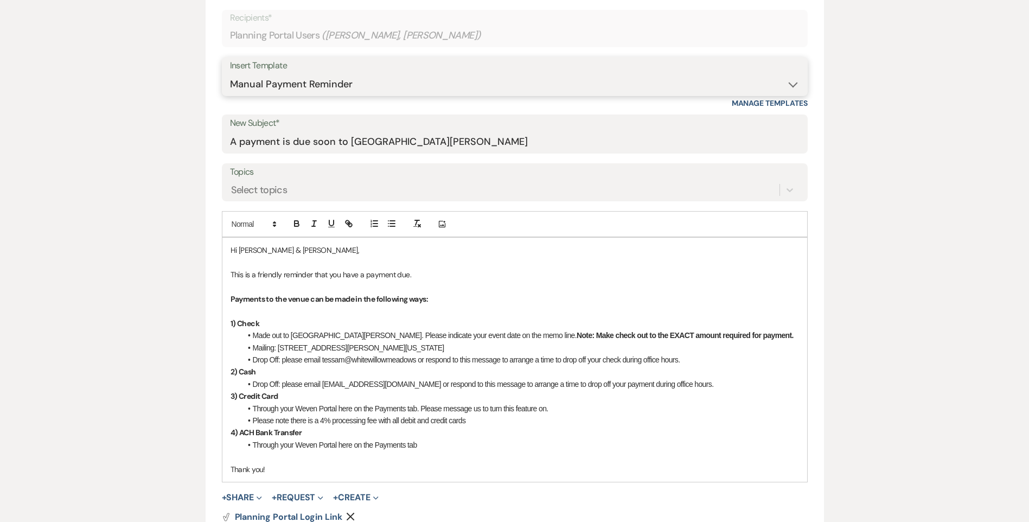
scroll to position [380, 0]
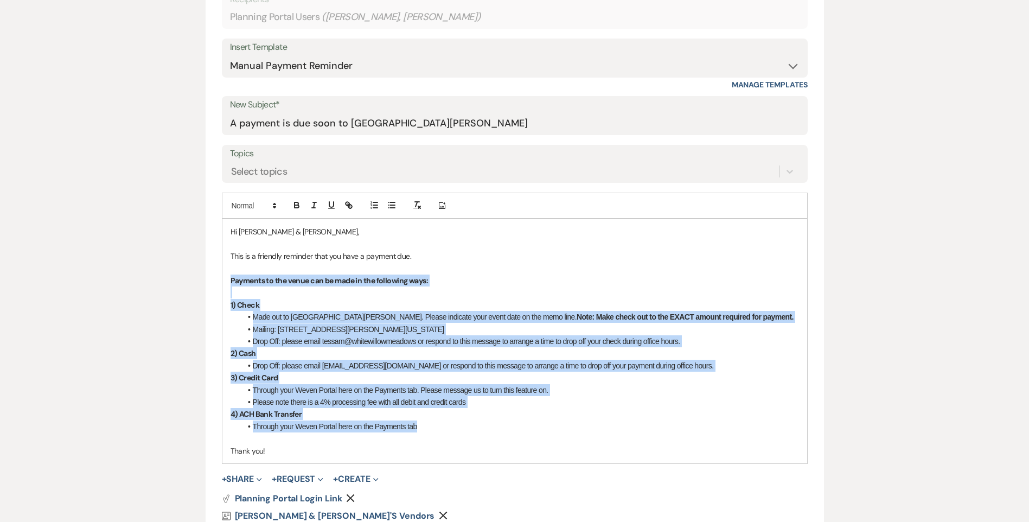
drag, startPoint x: 433, startPoint y: 429, endPoint x: 230, endPoint y: 280, distance: 251.7
click at [230, 280] on div "Hi [PERSON_NAME] & [PERSON_NAME], This is a friendly reminder that you have a p…" at bounding box center [514, 340] width 585 height 243
copy div "Payments to the venue can be made in the following ways: 1) Check Made out to […"
drag, startPoint x: 276, startPoint y: 450, endPoint x: 211, endPoint y: 256, distance: 204.7
click at [211, 256] on form "New Message X Draft Recipients* Planning Portal Users ( [PERSON_NAME], [PERSON_…" at bounding box center [515, 270] width 618 height 640
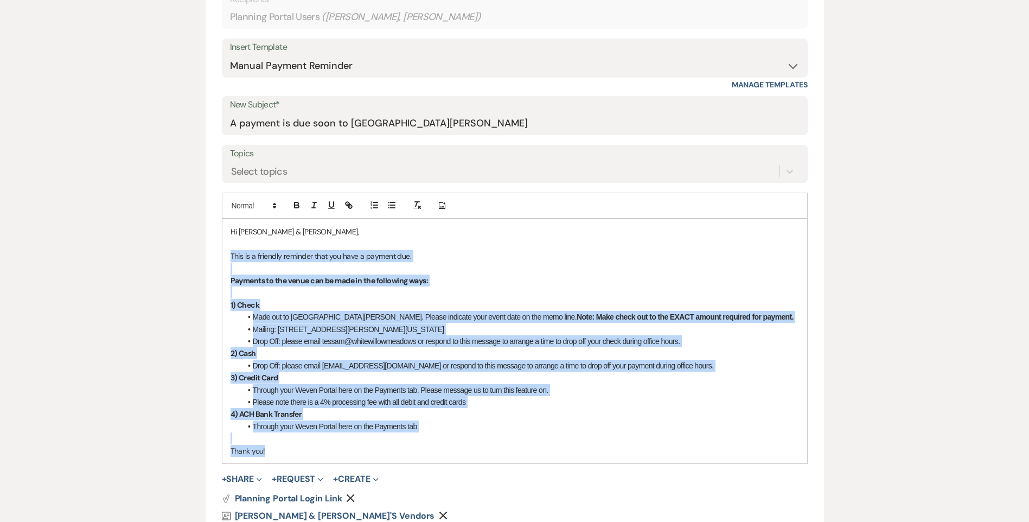
click at [274, 451] on p "Thank you!" at bounding box center [514, 451] width 568 height 12
drag, startPoint x: 274, startPoint y: 451, endPoint x: 224, endPoint y: 232, distance: 224.0
click at [224, 232] on div "Hi [PERSON_NAME] & [PERSON_NAME], This is a friendly reminder that you have a p…" at bounding box center [514, 340] width 585 height 243
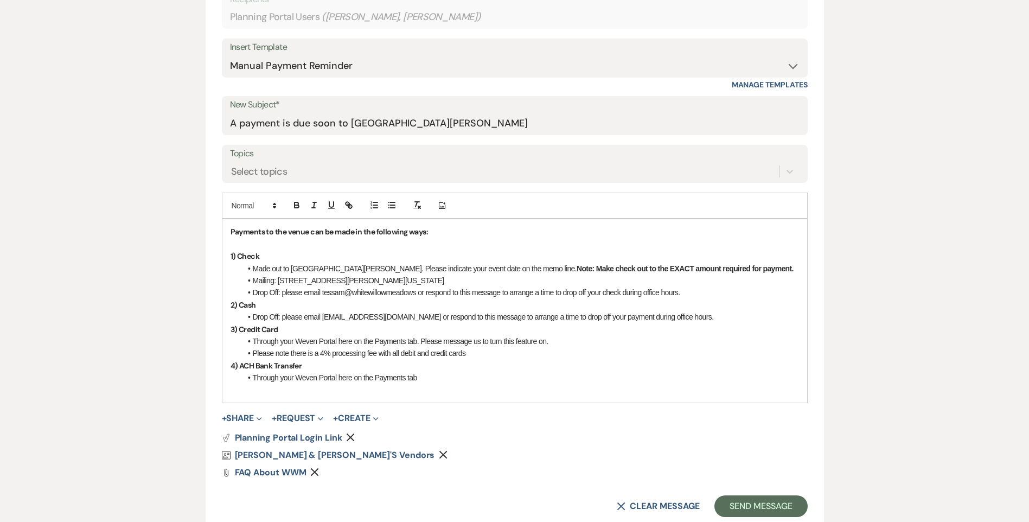
click at [228, 235] on div "Payments to the venue can be made in the following ways: 1) Check Made out to […" at bounding box center [514, 310] width 585 height 183
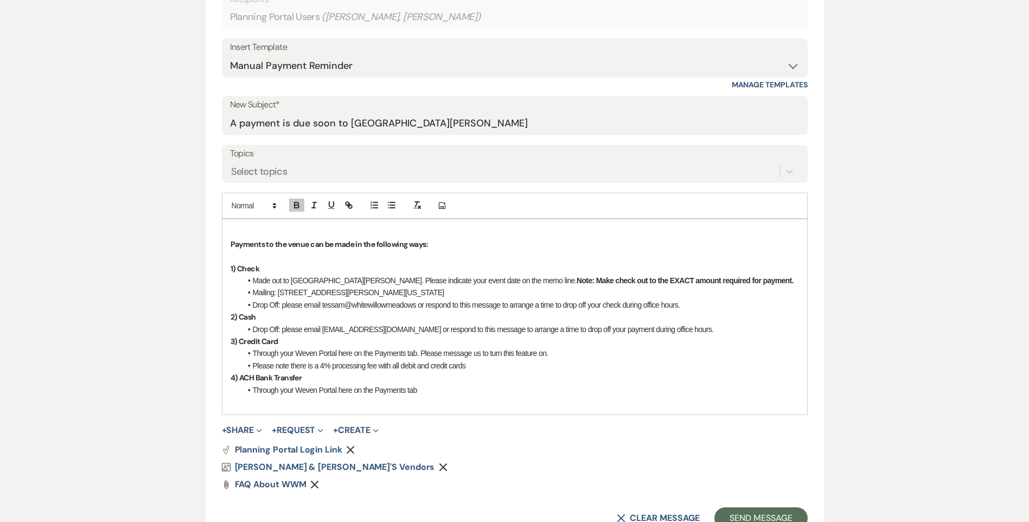
click at [233, 227] on p at bounding box center [514, 232] width 568 height 12
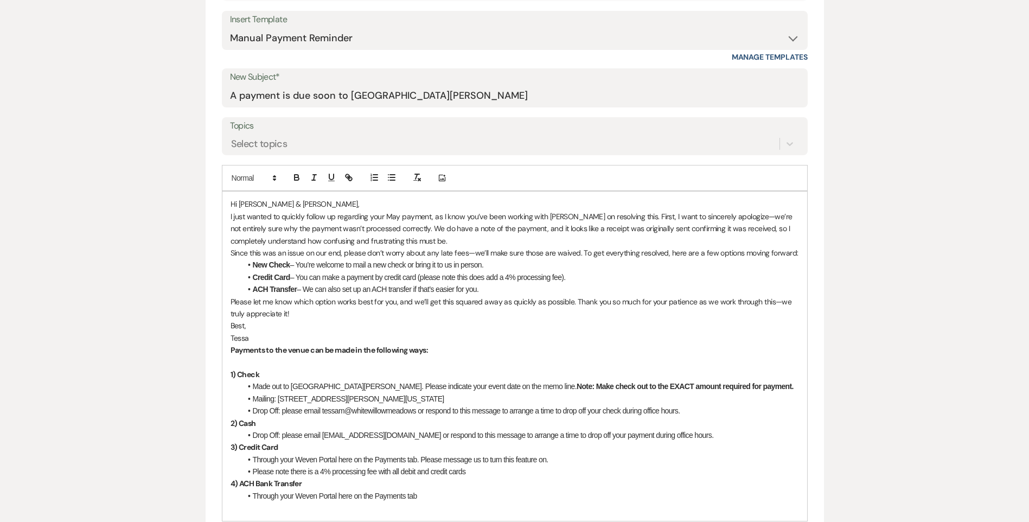
scroll to position [434, 0]
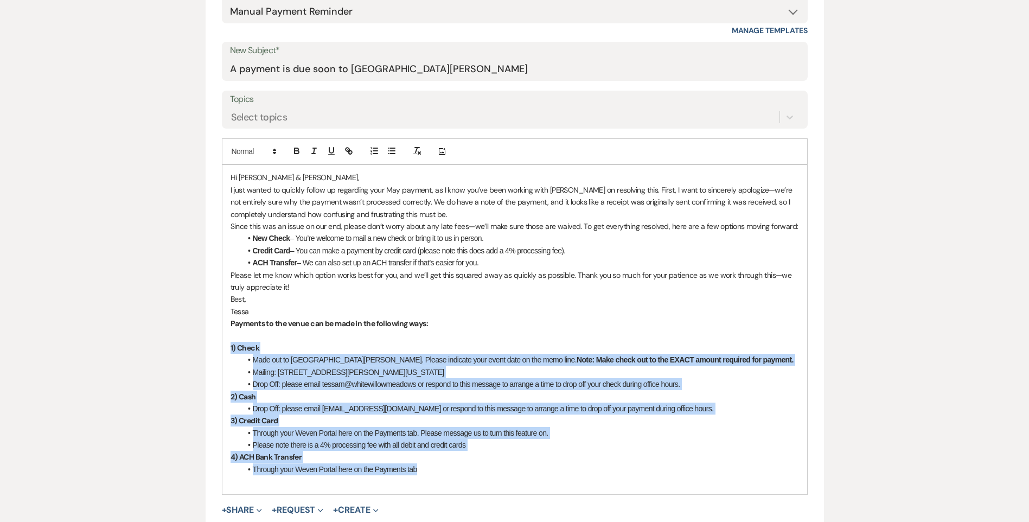
drag, startPoint x: 422, startPoint y: 469, endPoint x: 226, endPoint y: 350, distance: 229.9
click at [226, 350] on div "Hi [PERSON_NAME] & [PERSON_NAME], I just wanted to quickly follow up regarding …" at bounding box center [514, 329] width 585 height 329
copy div "1) Check Made out to [GEOGRAPHIC_DATA][PERSON_NAME]. Please indicate your event…"
drag, startPoint x: 488, startPoint y: 262, endPoint x: 247, endPoint y: 240, distance: 242.3
click at [247, 240] on ul "New Check – You’re welcome to mail a new check or bring it to us in person. Cre…" at bounding box center [519, 250] width 557 height 36
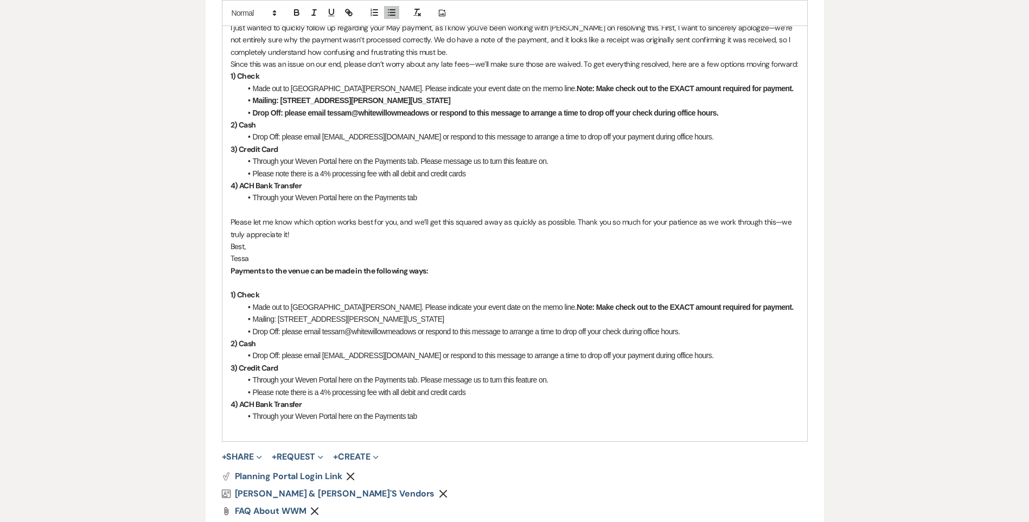
scroll to position [596, 0]
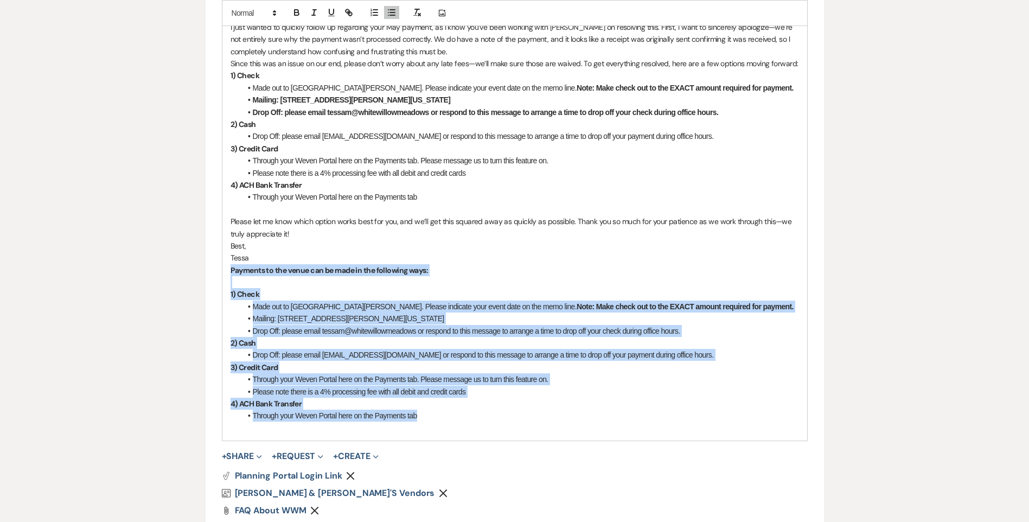
drag, startPoint x: 437, startPoint y: 413, endPoint x: 226, endPoint y: 273, distance: 252.7
click at [226, 273] on div "Hi [PERSON_NAME] & [PERSON_NAME], I just wanted to quickly follow up regarding …" at bounding box center [514, 221] width 585 height 438
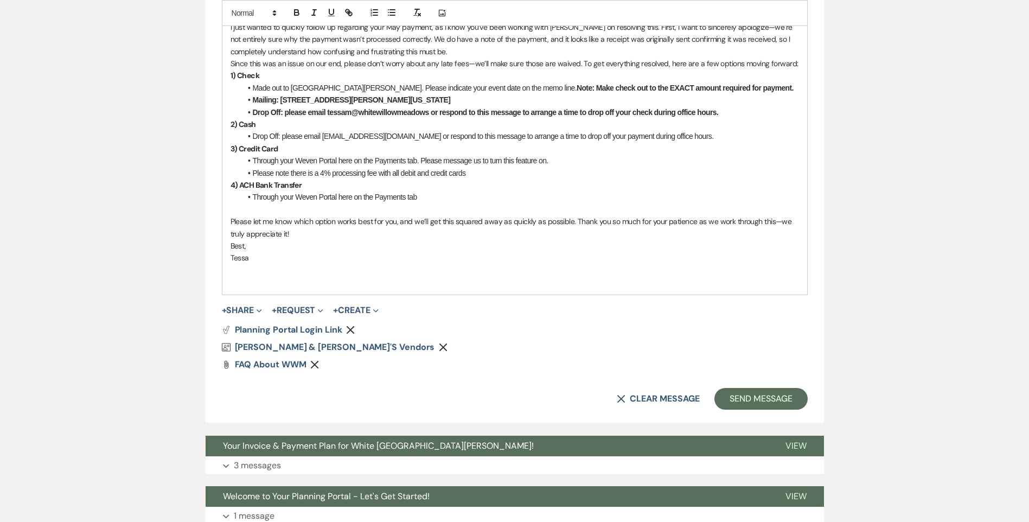
click at [227, 280] on div "Hi [PERSON_NAME] & [PERSON_NAME], I just wanted to quickly follow up regarding …" at bounding box center [514, 148] width 585 height 292
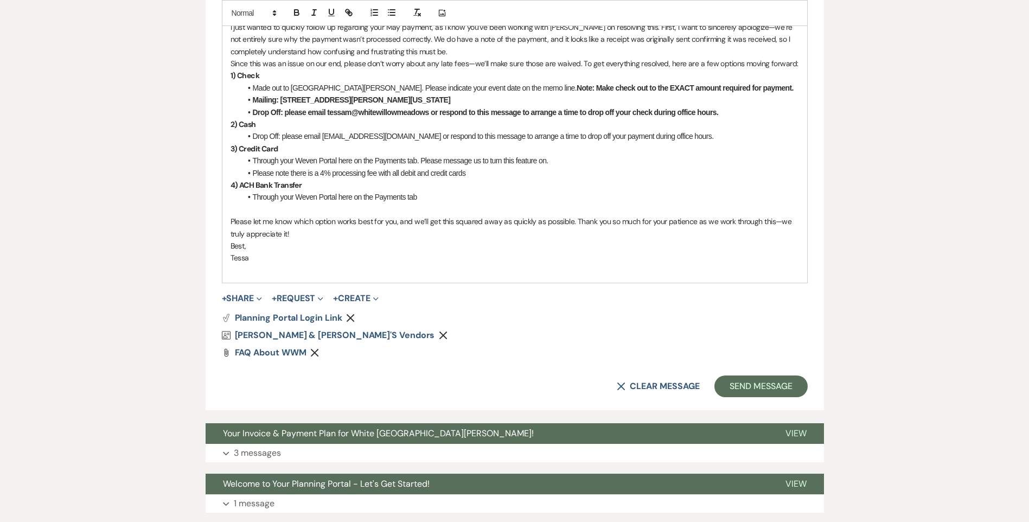
click at [349, 317] on use "button" at bounding box center [350, 317] width 8 height 8
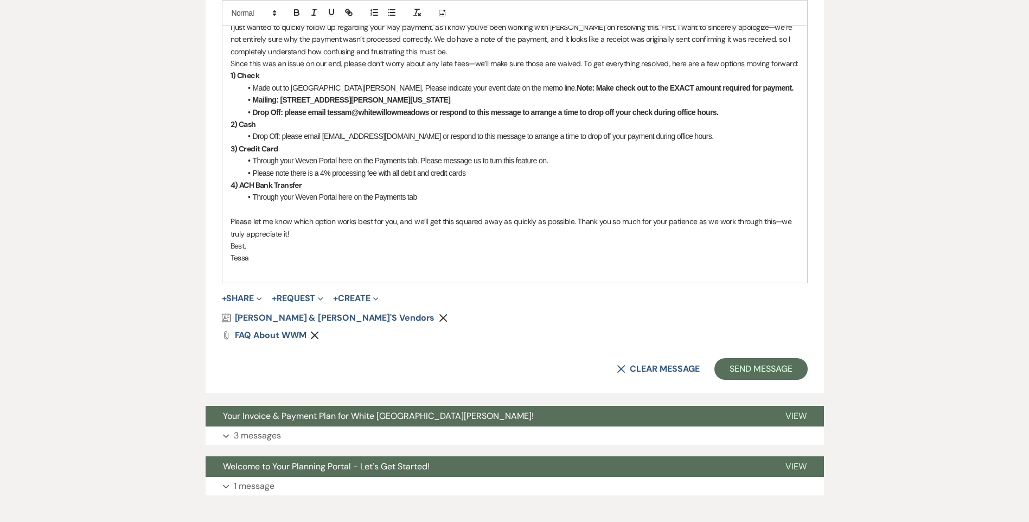
click at [439, 319] on button "Remove" at bounding box center [445, 317] width 13 height 9
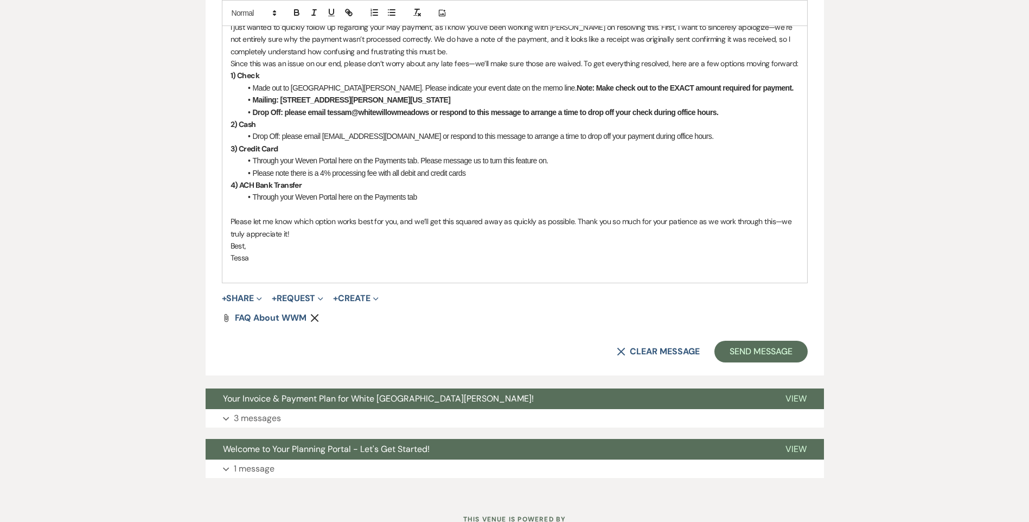
click at [319, 318] on icon "Remove" at bounding box center [314, 317] width 9 height 9
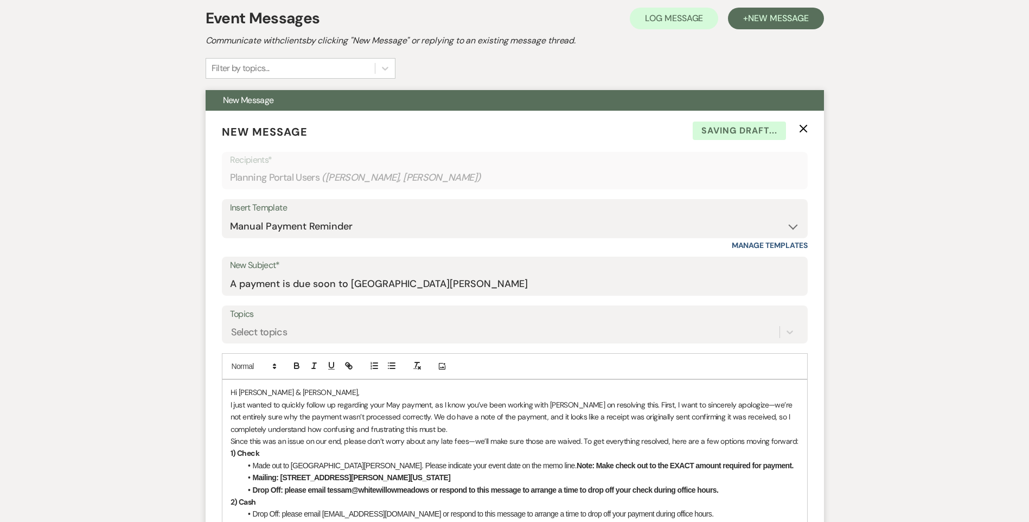
scroll to position [325, 0]
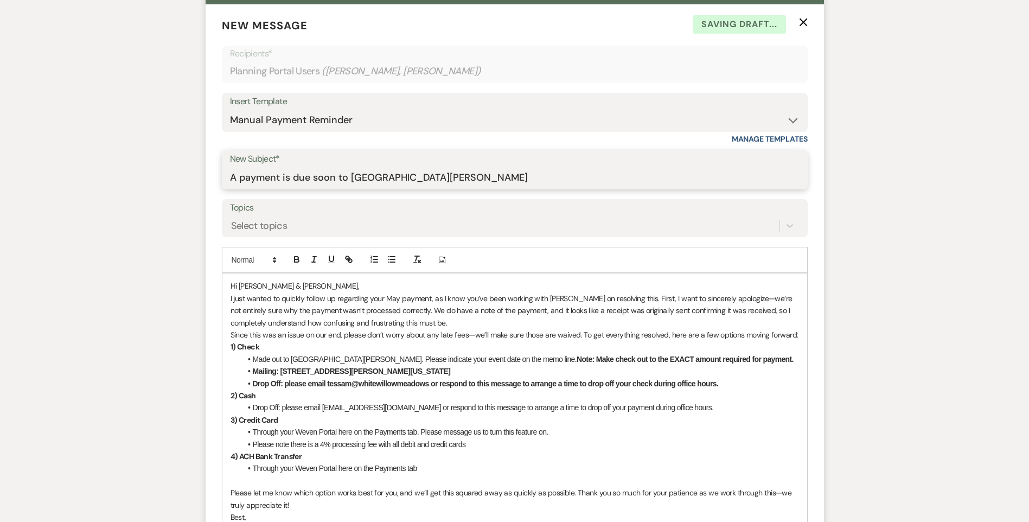
click at [355, 176] on input "A payment is due soon to [GEOGRAPHIC_DATA][PERSON_NAME]" at bounding box center [514, 177] width 569 height 21
drag, startPoint x: 472, startPoint y: 174, endPoint x: 194, endPoint y: 186, distance: 278.4
click at [194, 186] on div "Messages Tasks Payments Vendors Rental Overview Timeline Docs & Files Contacts …" at bounding box center [514, 300] width 1029 height 895
click at [230, 175] on input "May Payment Update" at bounding box center [514, 177] width 569 height 21
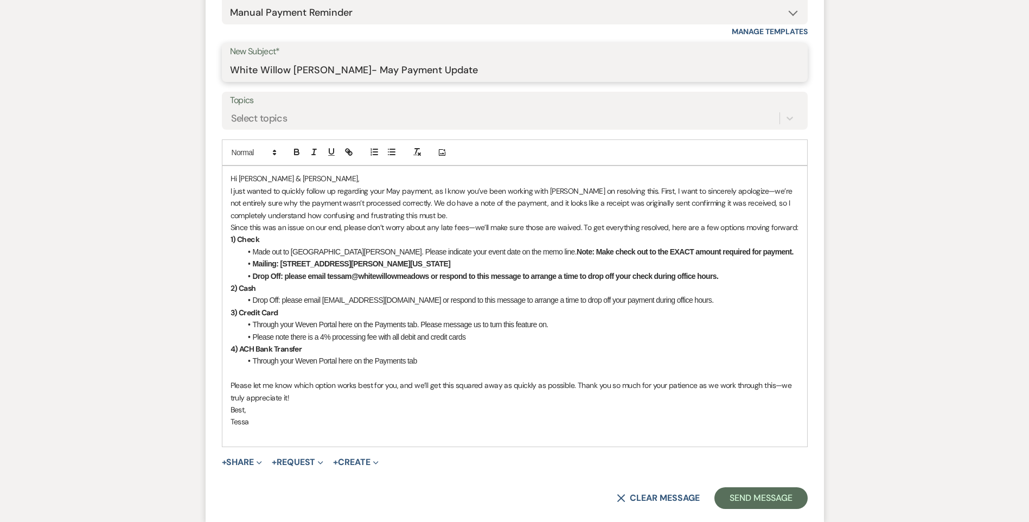
scroll to position [596, 0]
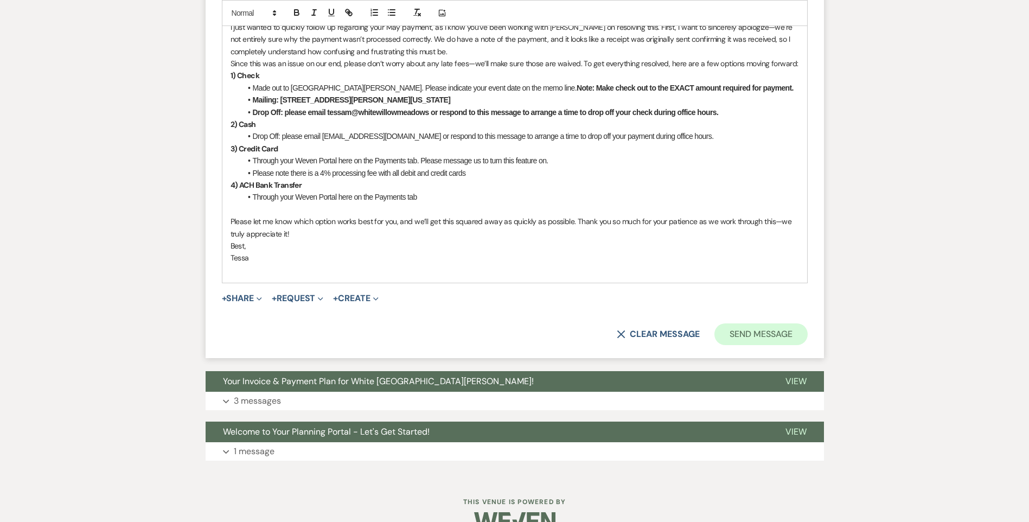
type input "White Willow [PERSON_NAME]- May Payment Update"
click at [754, 330] on button "Send Message" at bounding box center [760, 334] width 93 height 22
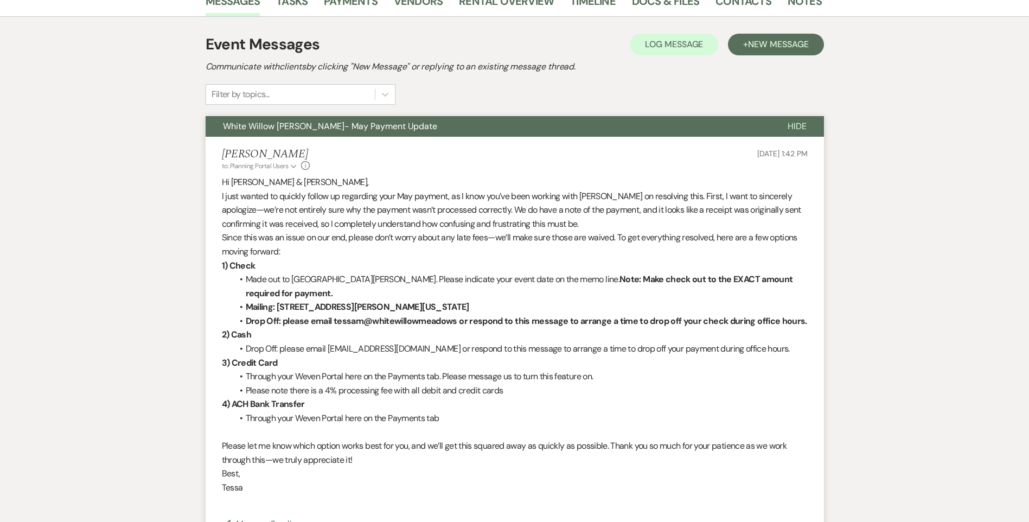
scroll to position [85, 0]
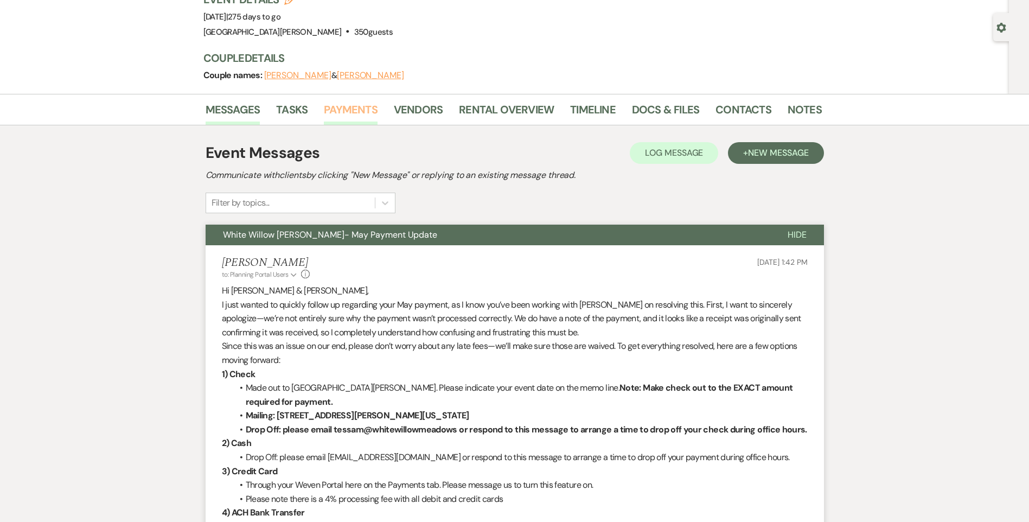
click at [370, 115] on link "Payments" at bounding box center [351, 113] width 54 height 24
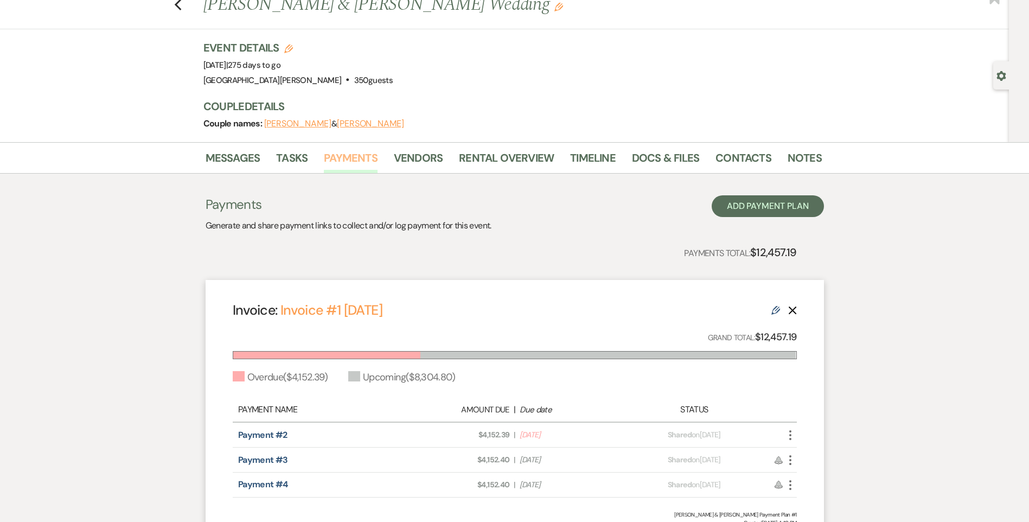
scroll to position [54, 0]
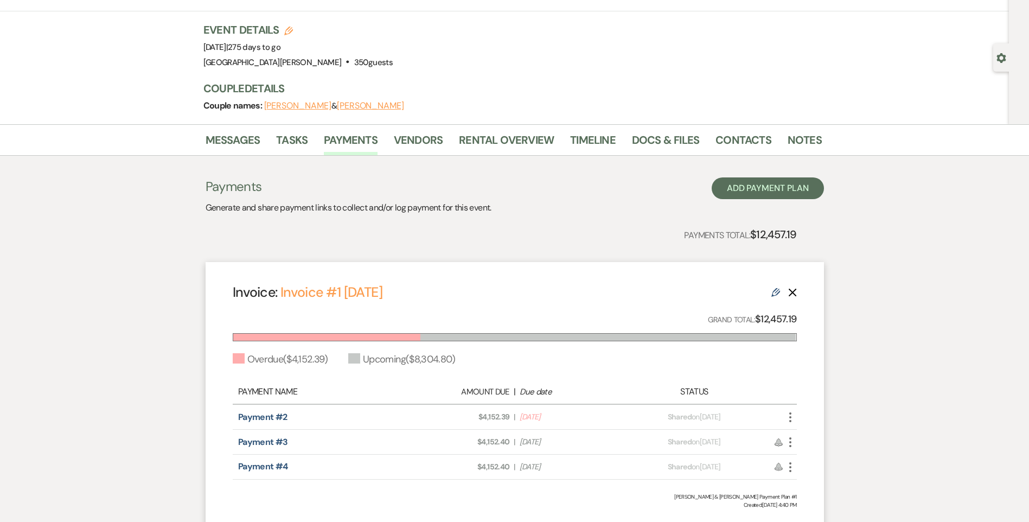
click at [792, 416] on icon "More" at bounding box center [790, 416] width 13 height 13
click at [827, 489] on link "Pencil Edit" at bounding box center [839, 494] width 110 height 18
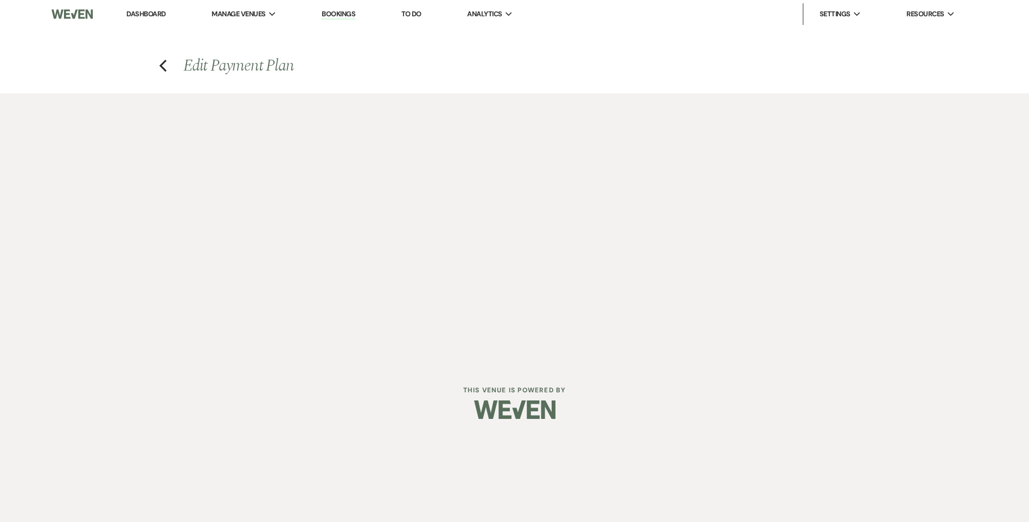
select select "20444"
select select "2"
select select "flat"
select select "true"
select select "2"
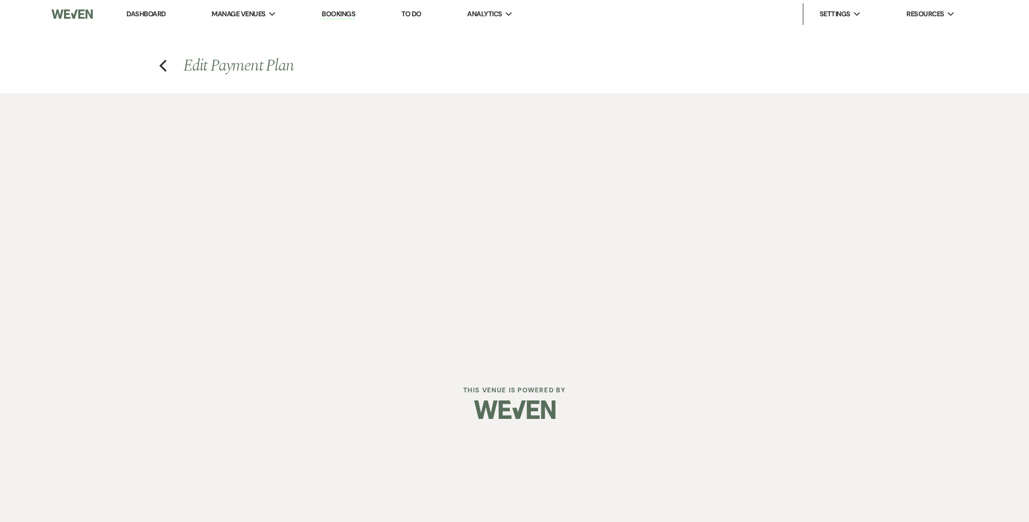
select select "flat"
select select "true"
select select "client"
select select "weeks"
select select "client"
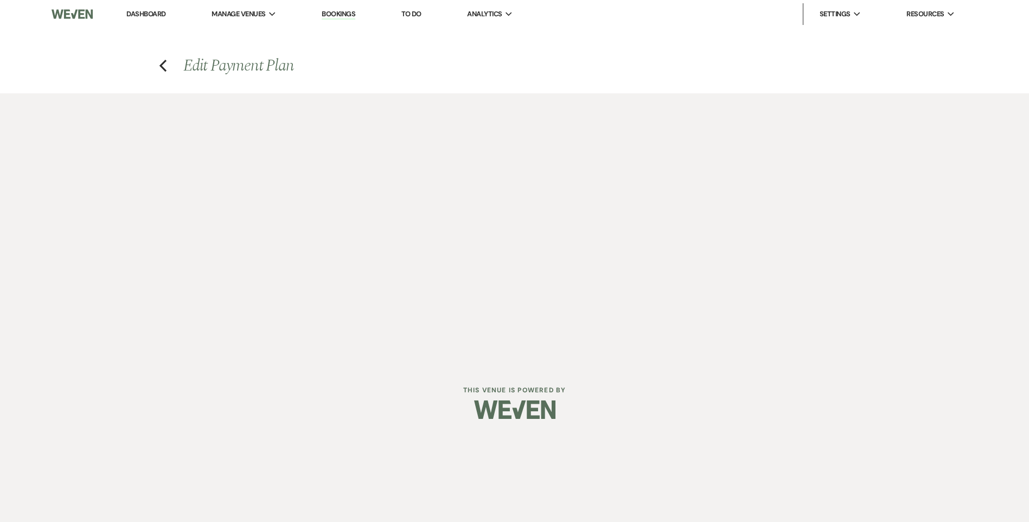
select select "days"
select select "2"
select select "flat"
select select "true"
select select "client"
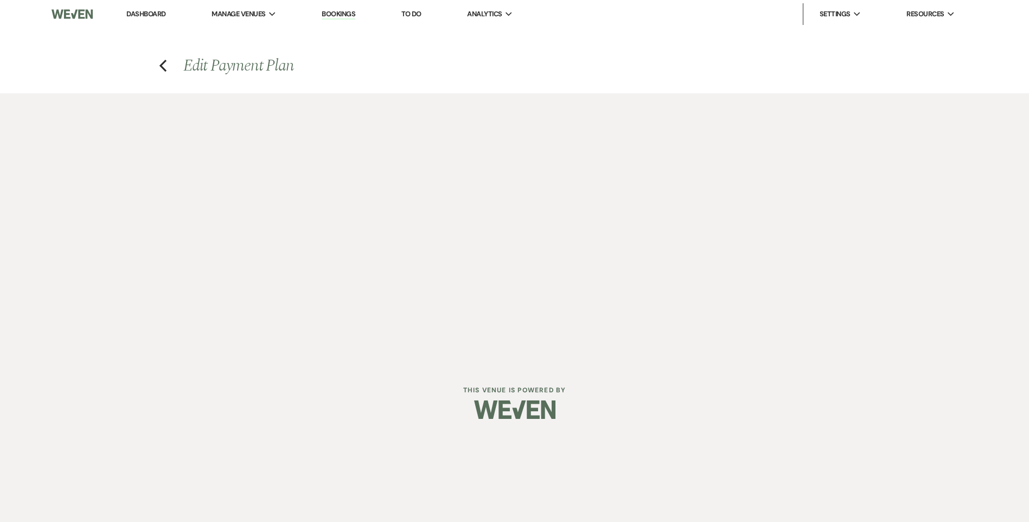
select select "weeks"
select select "client"
select select "days"
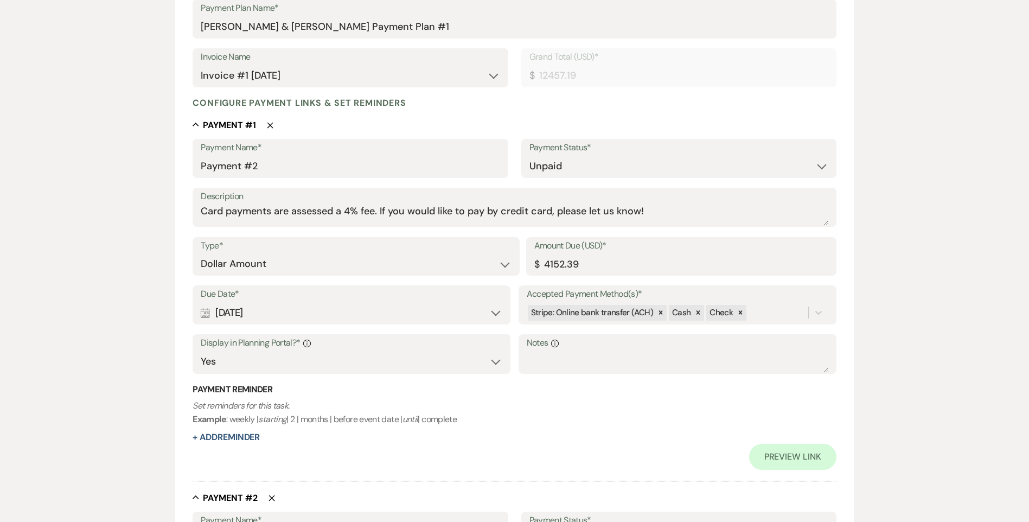
scroll to position [217, 0]
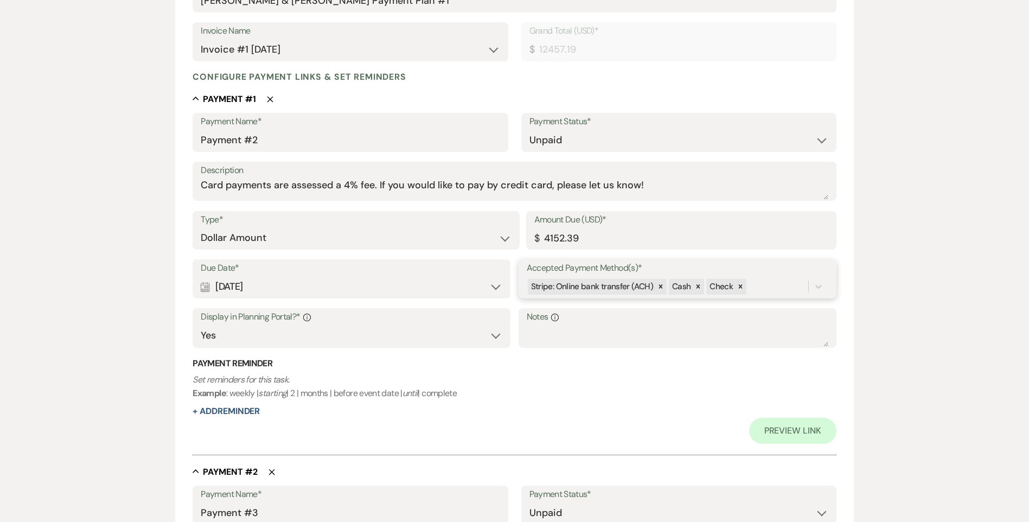
click at [784, 290] on div "Stripe: Online bank transfer (ACH) Cash Check" at bounding box center [667, 286] width 281 height 19
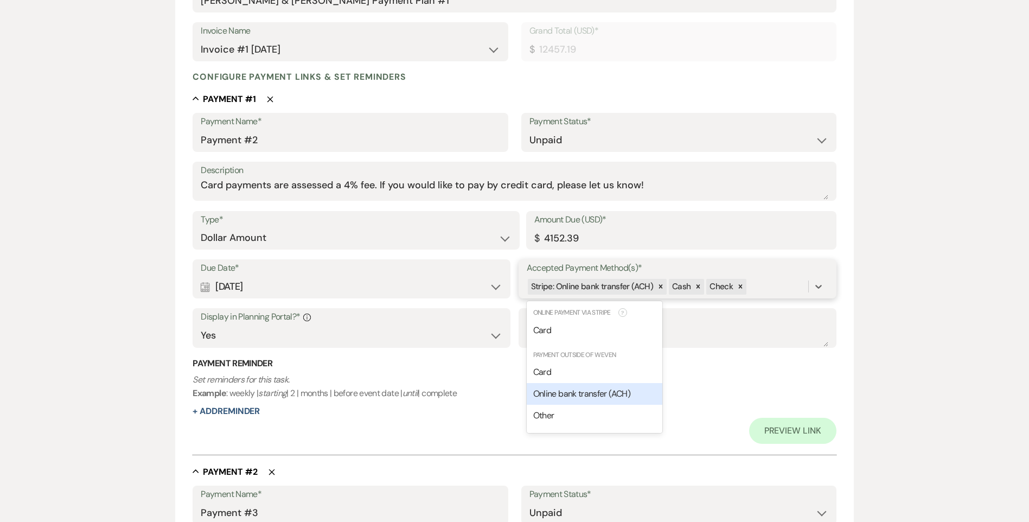
click at [579, 396] on span "Online bank transfer (ACH)" at bounding box center [581, 393] width 97 height 11
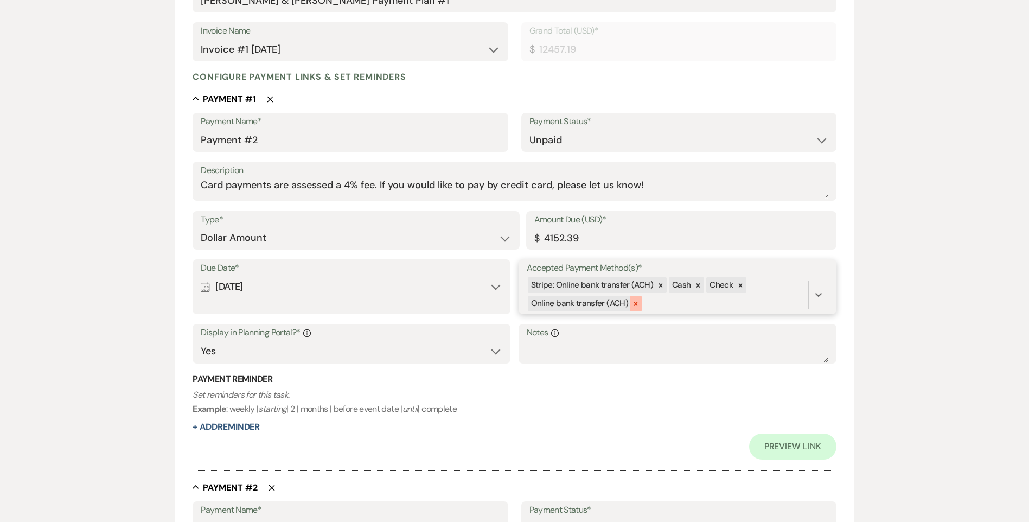
click at [636, 300] on icon at bounding box center [636, 304] width 8 height 8
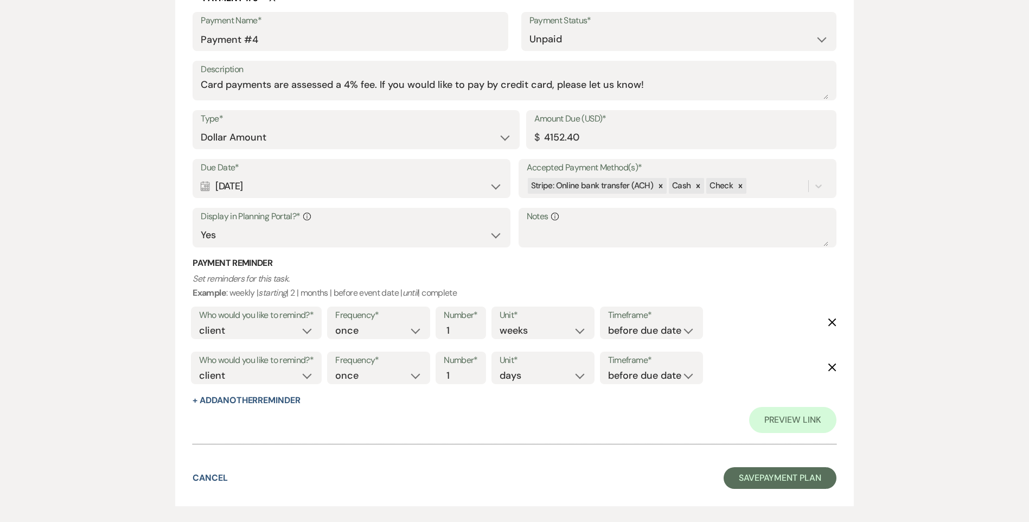
scroll to position [1206, 0]
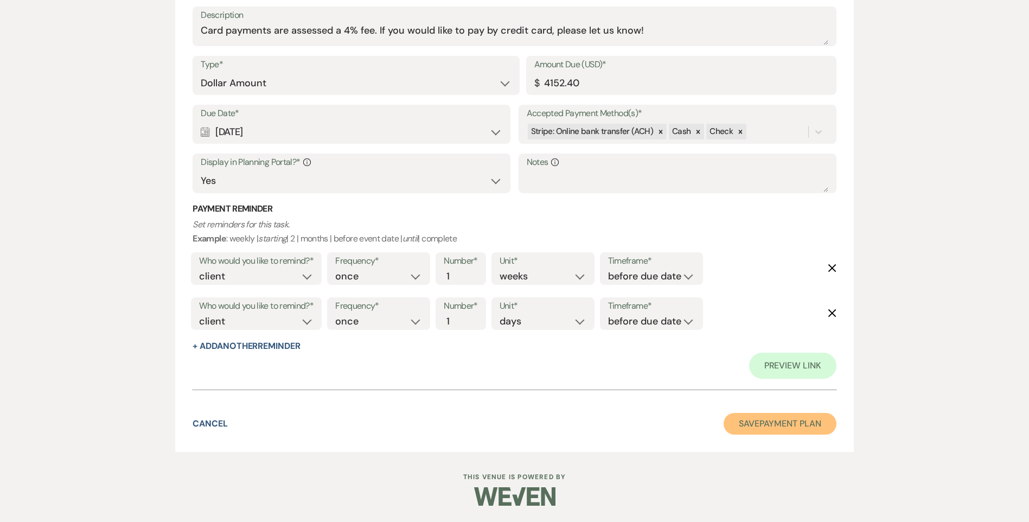
click at [725, 423] on button "Save Payment Plan" at bounding box center [779, 424] width 113 height 22
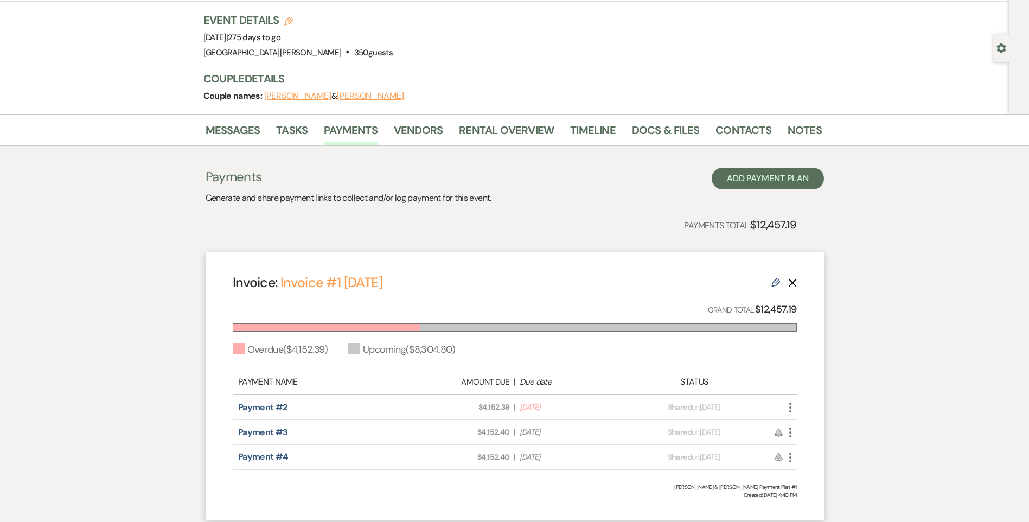
scroll to position [143, 0]
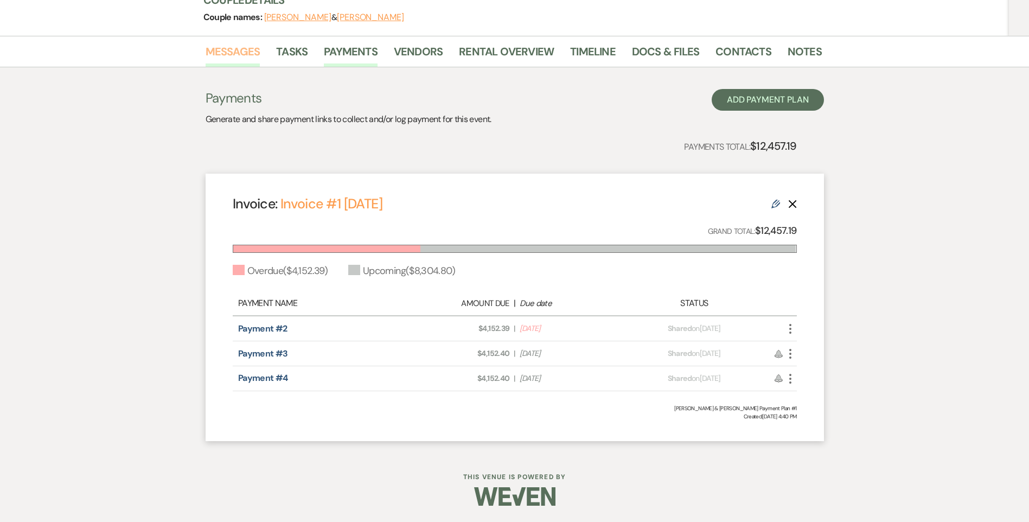
click at [214, 59] on link "Messages" at bounding box center [233, 55] width 55 height 24
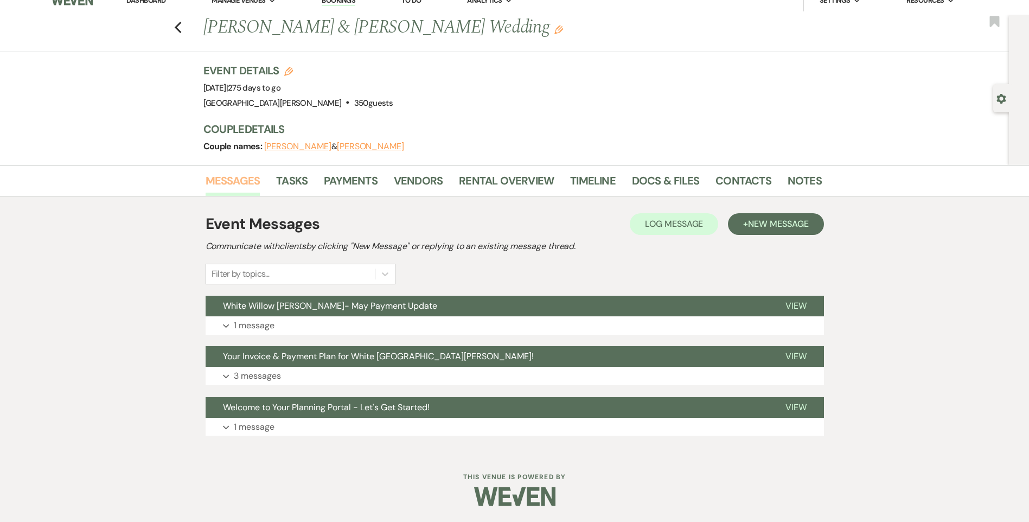
scroll to position [14, 0]
click at [399, 316] on button "White Willow [PERSON_NAME]- May Payment Update" at bounding box center [487, 306] width 562 height 21
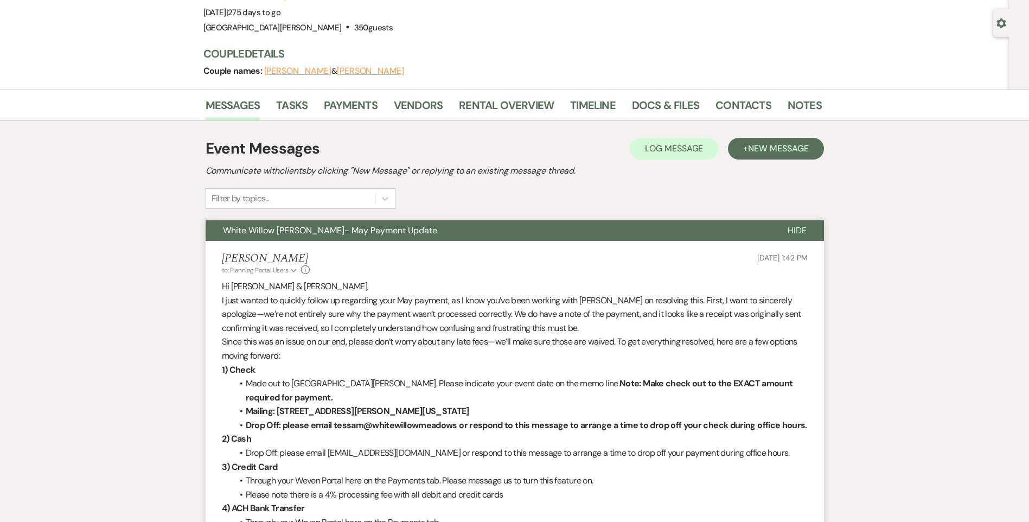
scroll to position [217, 0]
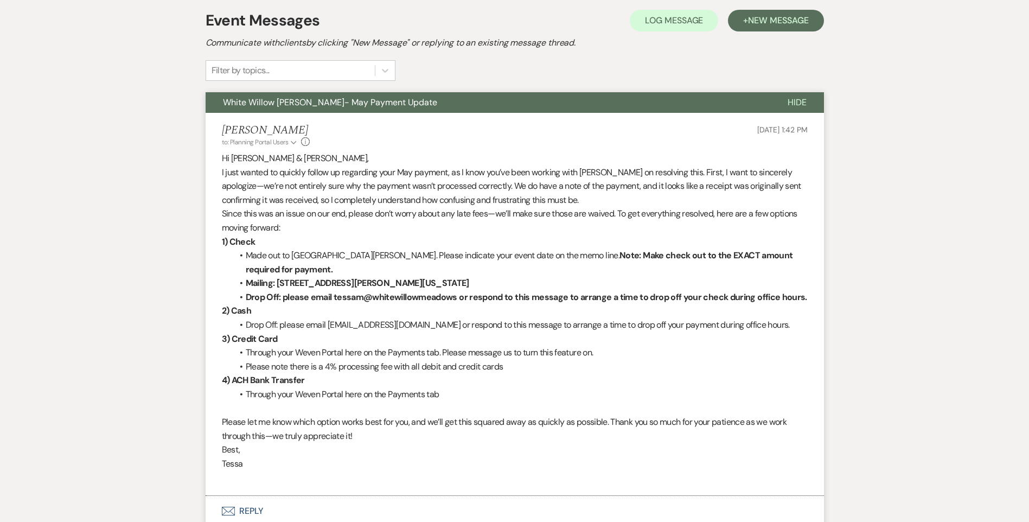
click at [477, 115] on div "White Willow [PERSON_NAME]- May Payment Update Hide [PERSON_NAME] to: Planning …" at bounding box center [515, 293] width 618 height 403
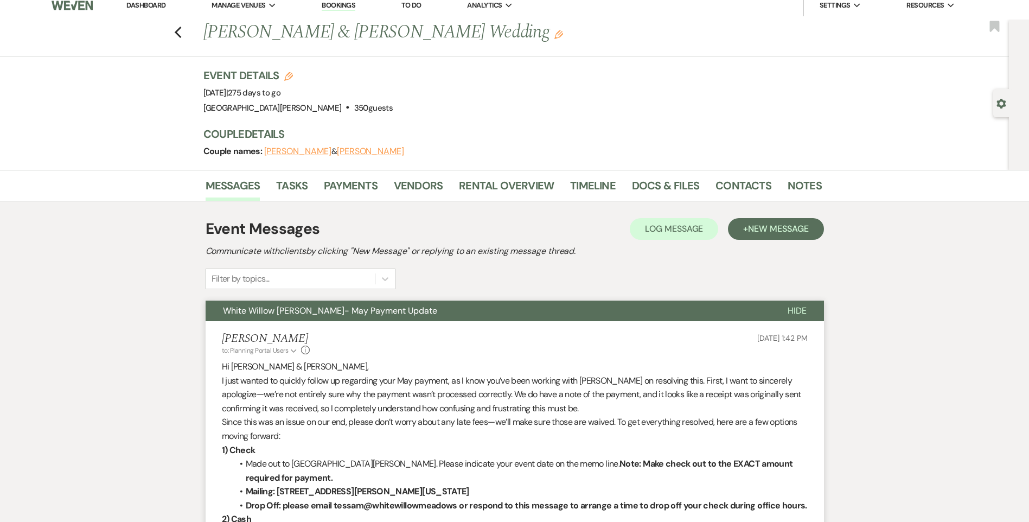
scroll to position [0, 0]
